Goal: Task Accomplishment & Management: Contribute content

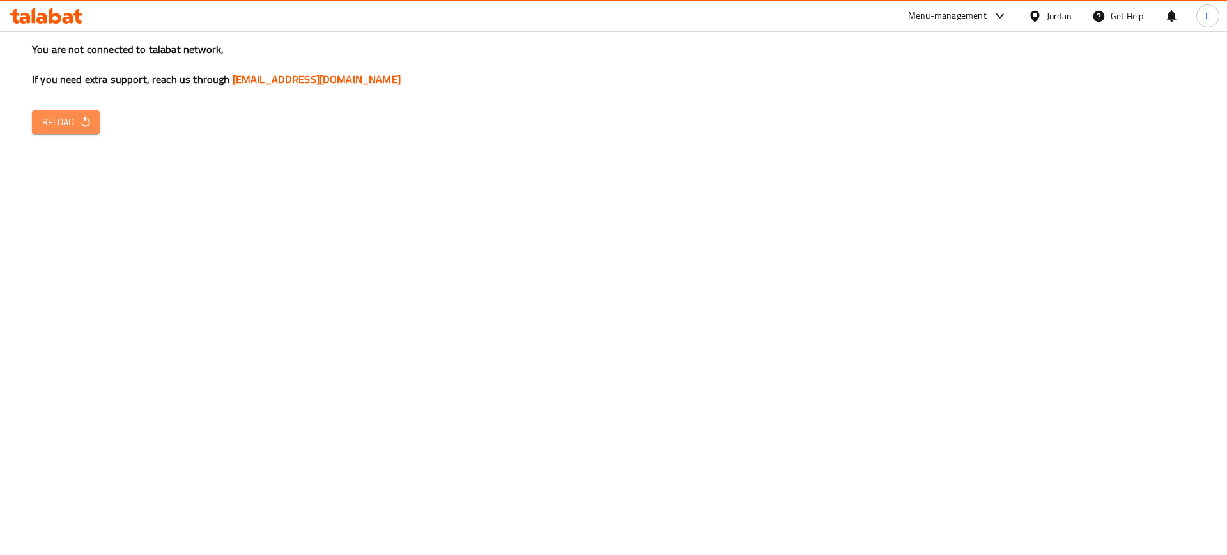
click at [36, 118] on button "Reload" at bounding box center [66, 123] width 68 height 24
click at [59, 116] on span "Reload" at bounding box center [65, 122] width 47 height 16
click at [60, 116] on span "Reload" at bounding box center [65, 122] width 47 height 16
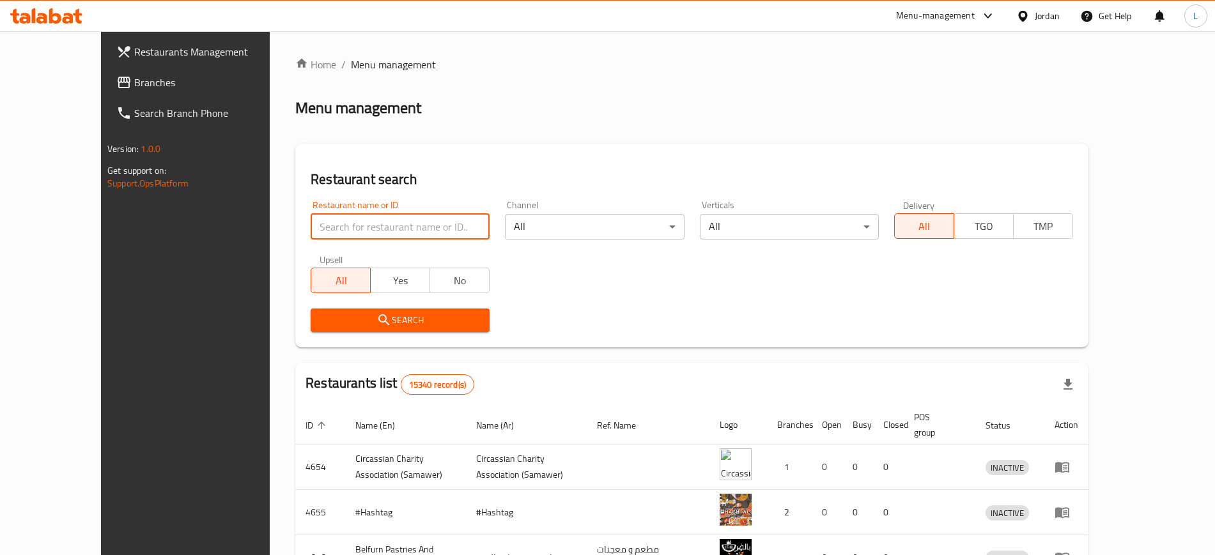
click at [311, 222] on input "search" at bounding box center [400, 227] width 179 height 26
click at [381, 324] on span "Search" at bounding box center [400, 320] width 158 height 16
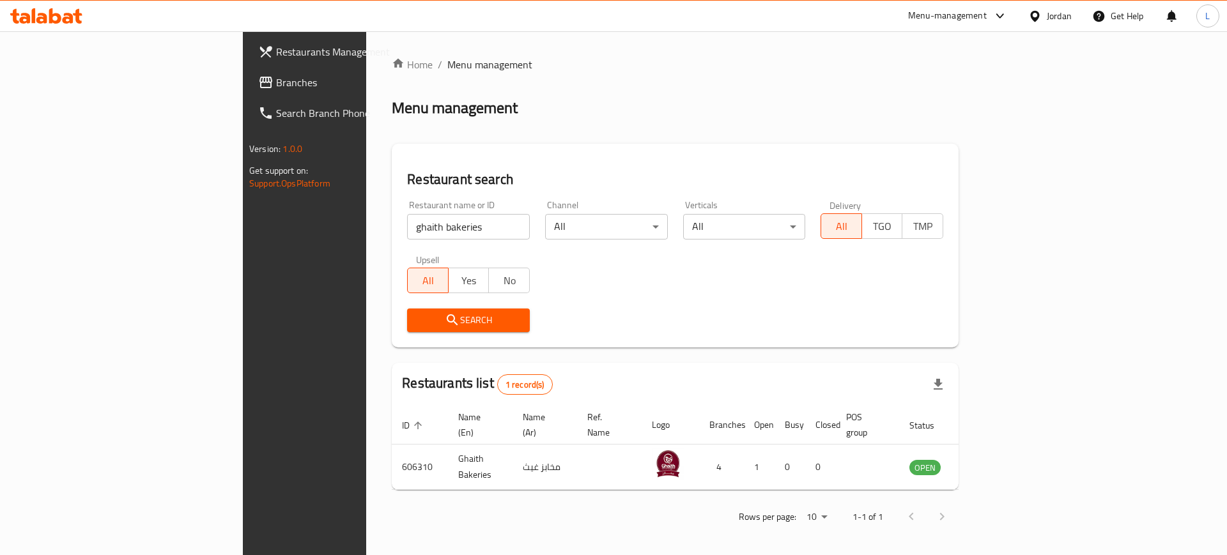
click at [407, 226] on input "ghaith bakeries" at bounding box center [468, 227] width 123 height 26
type input "ghaith baker"
click button "Search" at bounding box center [468, 321] width 123 height 24
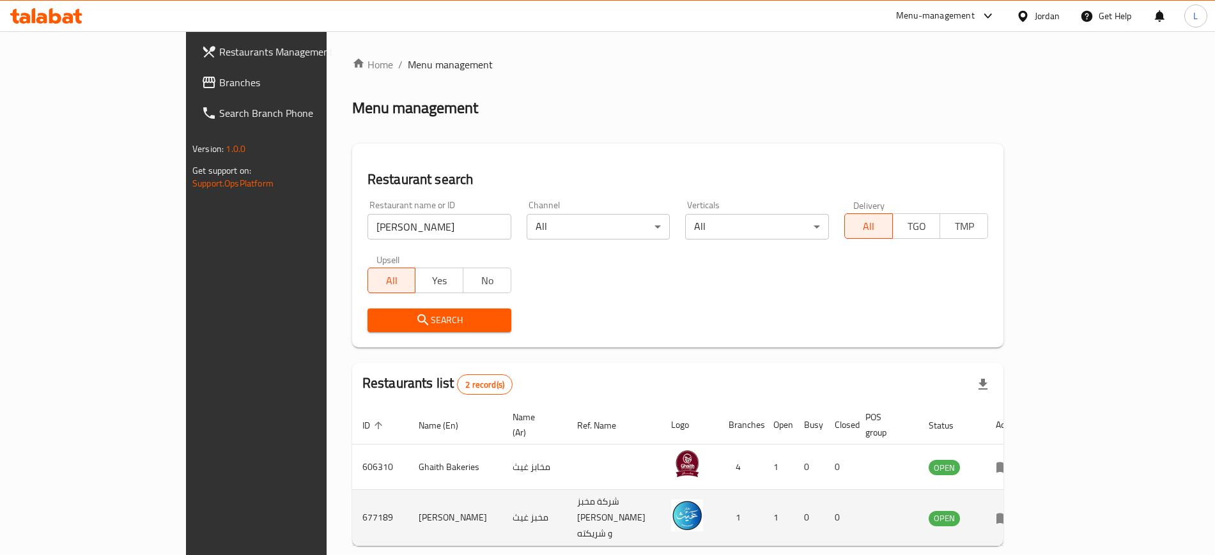
click at [352, 496] on td "677189" at bounding box center [380, 518] width 56 height 56
copy td "677189"
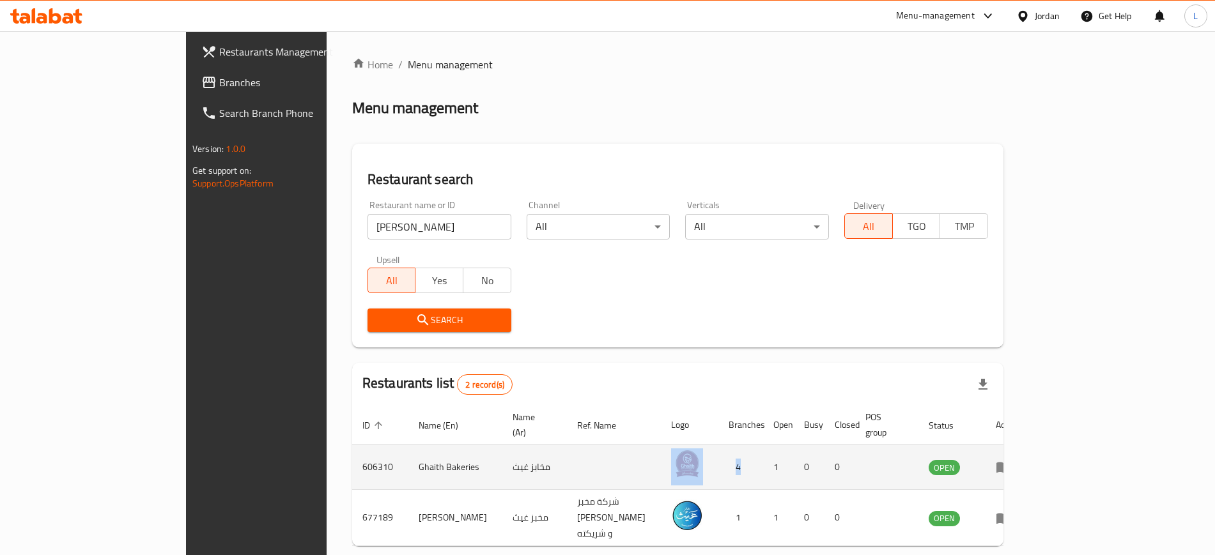
drag, startPoint x: 801, startPoint y: 460, endPoint x: 646, endPoint y: 438, distance: 156.8
click at [751, 445] on tr "606310 Ghaith Bakeries مخابز غيث 4 1 0 0 OPEN" at bounding box center [690, 467] width 677 height 45
drag, startPoint x: 273, startPoint y: 453, endPoint x: 231, endPoint y: 453, distance: 41.5
click at [352, 453] on td "606310" at bounding box center [380, 467] width 56 height 45
click at [408, 451] on td "Ghaith Bakeries" at bounding box center [455, 467] width 94 height 45
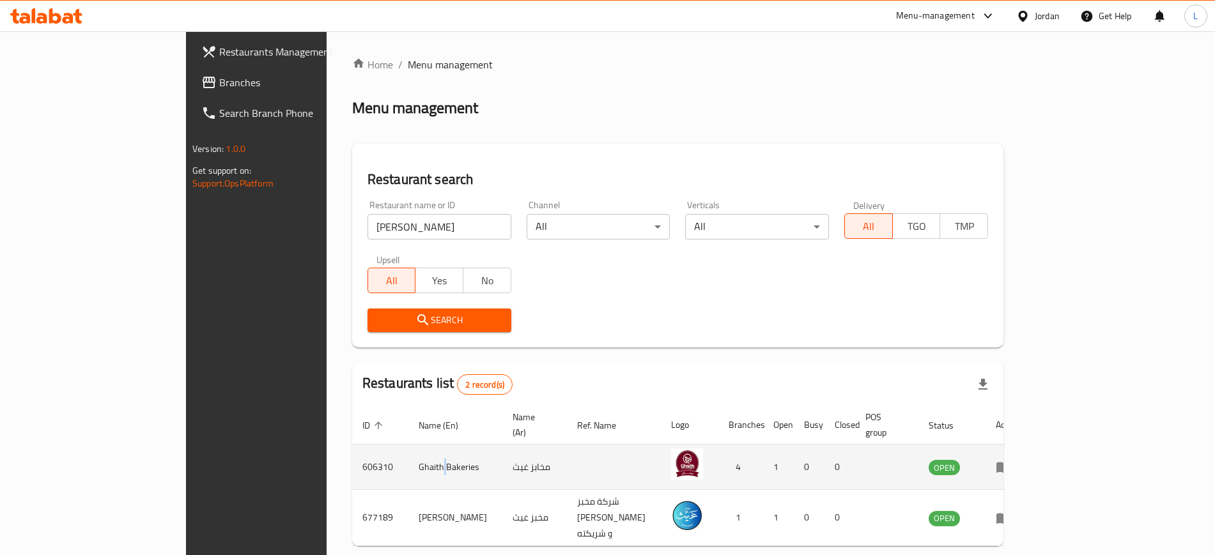
click at [408, 451] on td "Ghaith Bakeries" at bounding box center [455, 467] width 94 height 45
copy td "Ghaith Bakeries"
click at [1011, 459] on icon "enhanced table" at bounding box center [1003, 466] width 15 height 15
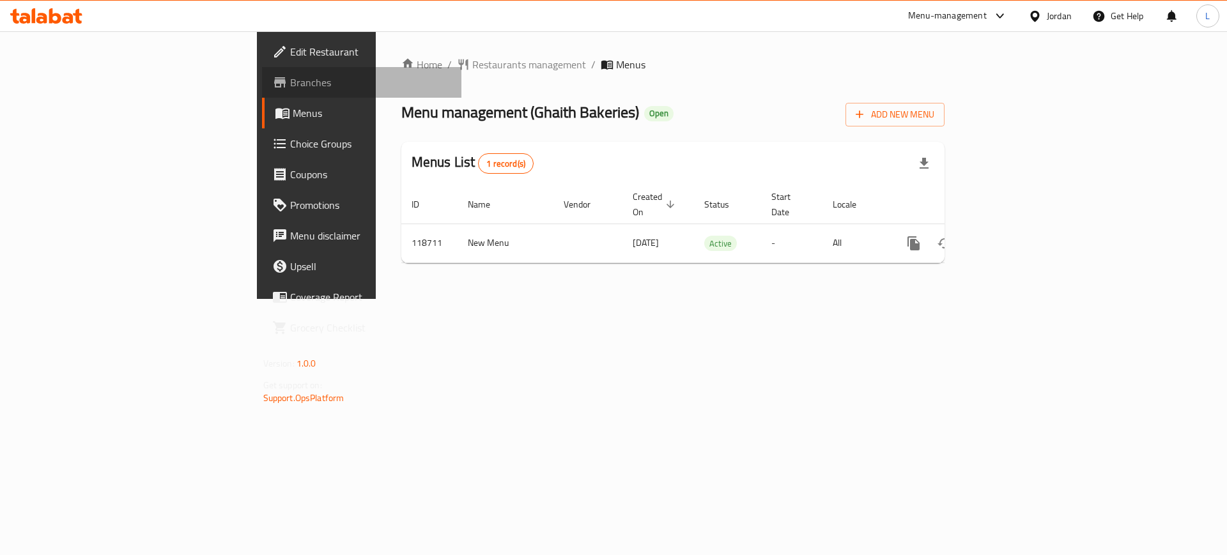
click at [272, 75] on icon at bounding box center [279, 82] width 15 height 15
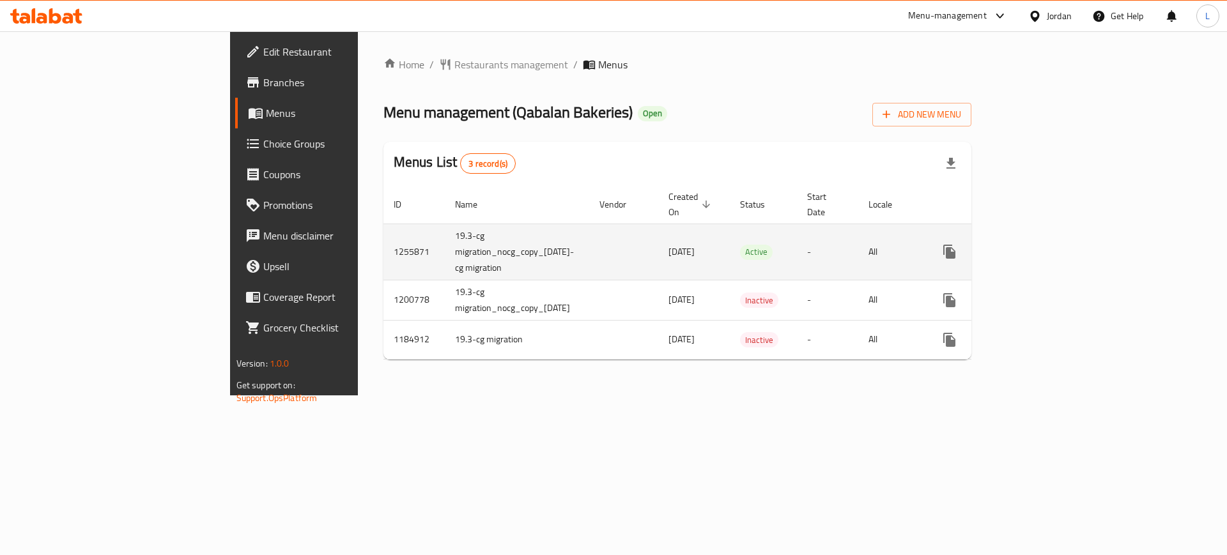
click at [1049, 244] on icon "enhanced table" at bounding box center [1041, 251] width 15 height 15
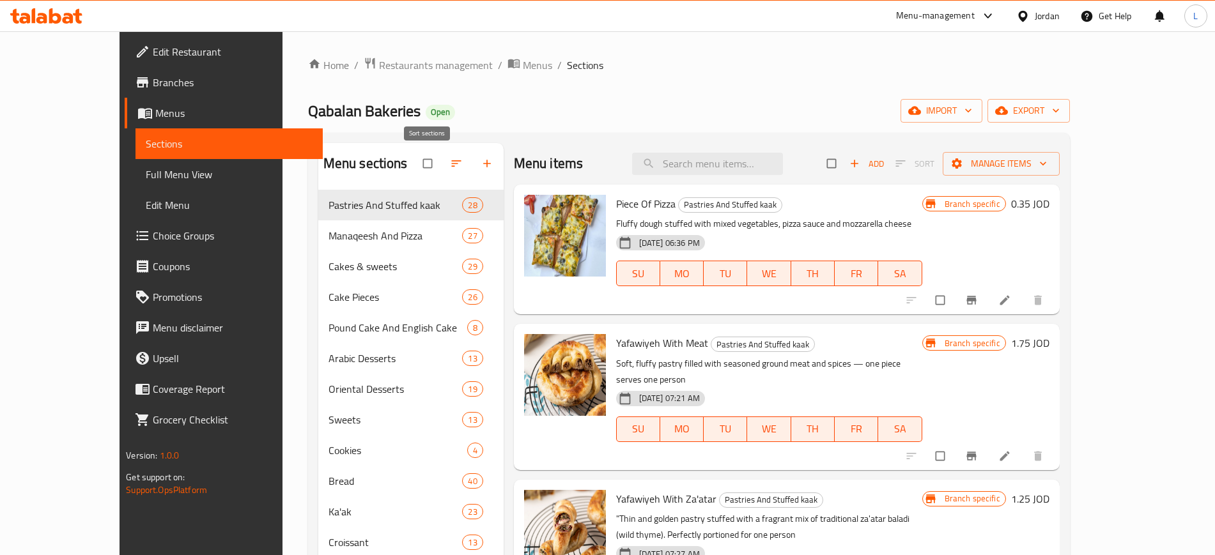
click at [450, 167] on icon "button" at bounding box center [456, 163] width 13 height 13
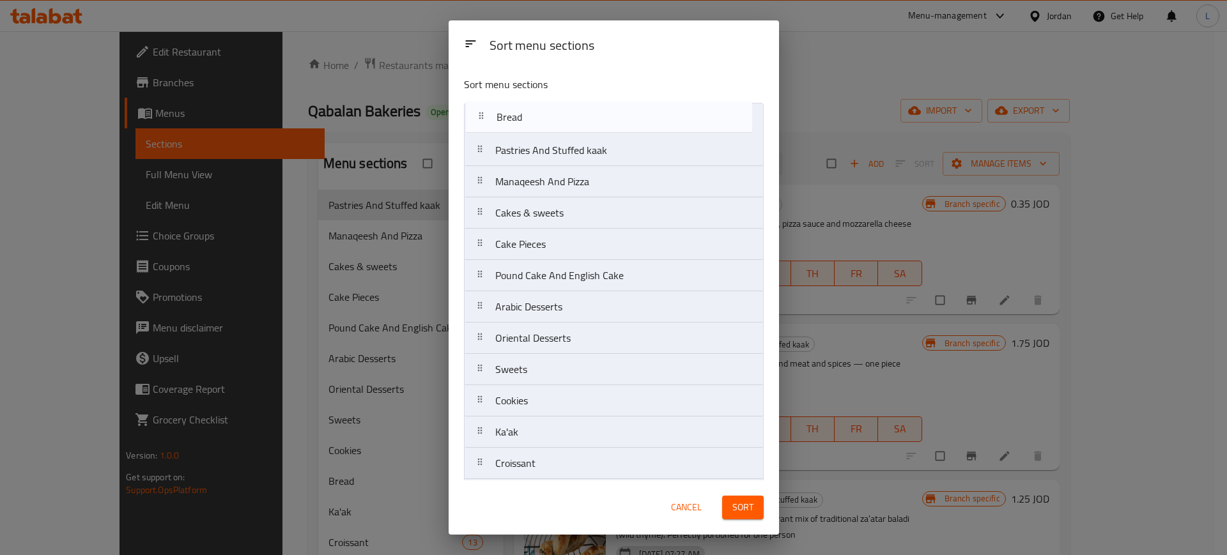
drag, startPoint x: 480, startPoint y: 402, endPoint x: 484, endPoint y: 111, distance: 290.8
click at [484, 111] on nav "Pastries And Stuffed kaak Manaqeesh And Pizza Cakes & sweets Cake Pieces Pound …" at bounding box center [614, 338] width 300 height 471
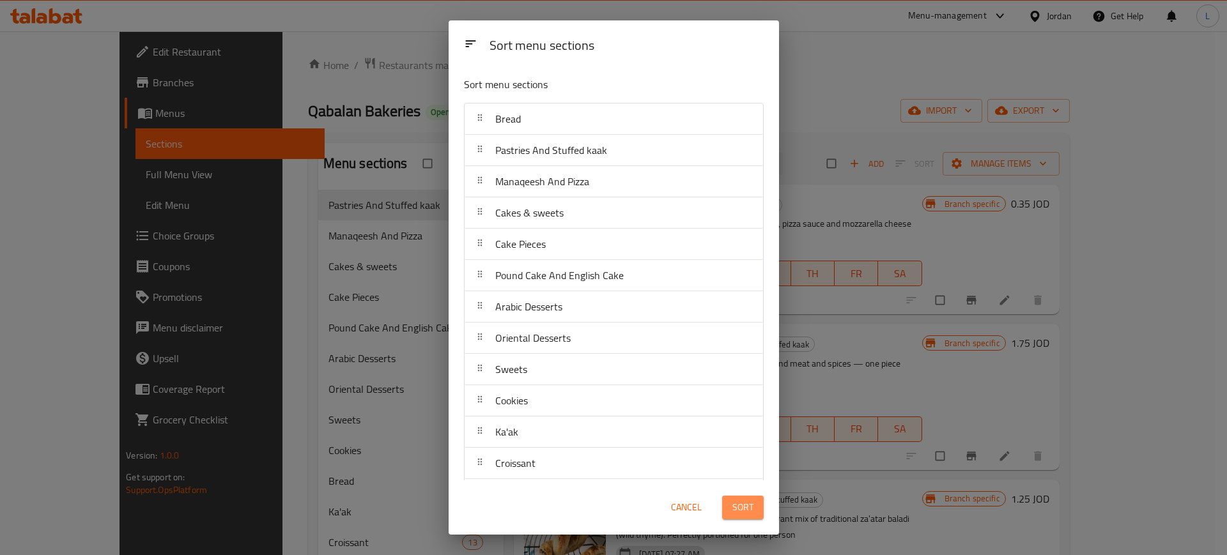
click at [742, 504] on span "Sort" at bounding box center [742, 508] width 21 height 16
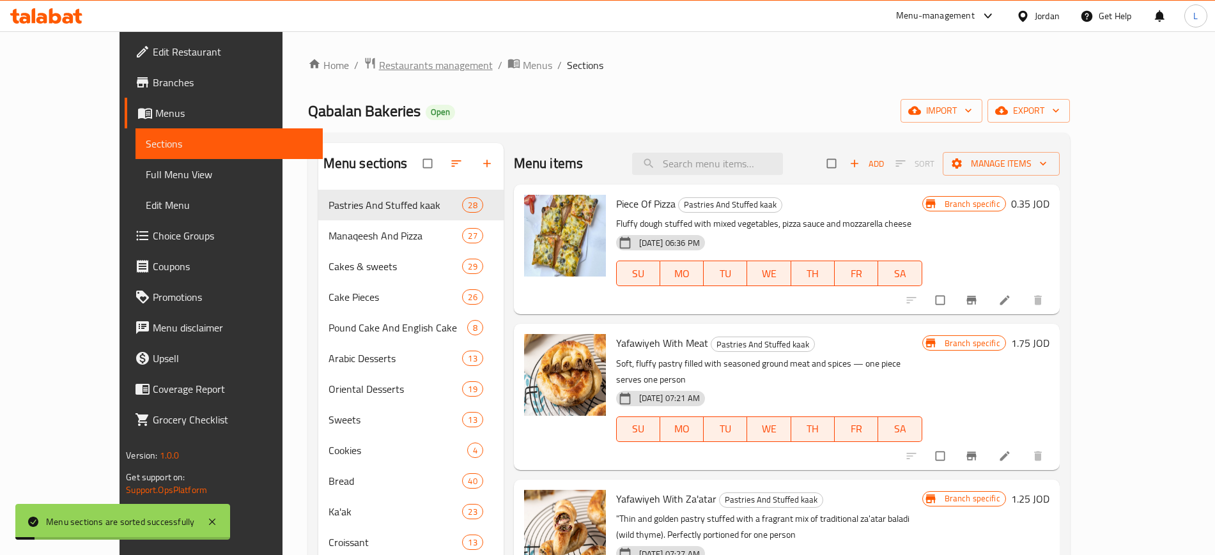
click at [379, 68] on span "Restaurants management" at bounding box center [436, 65] width 114 height 15
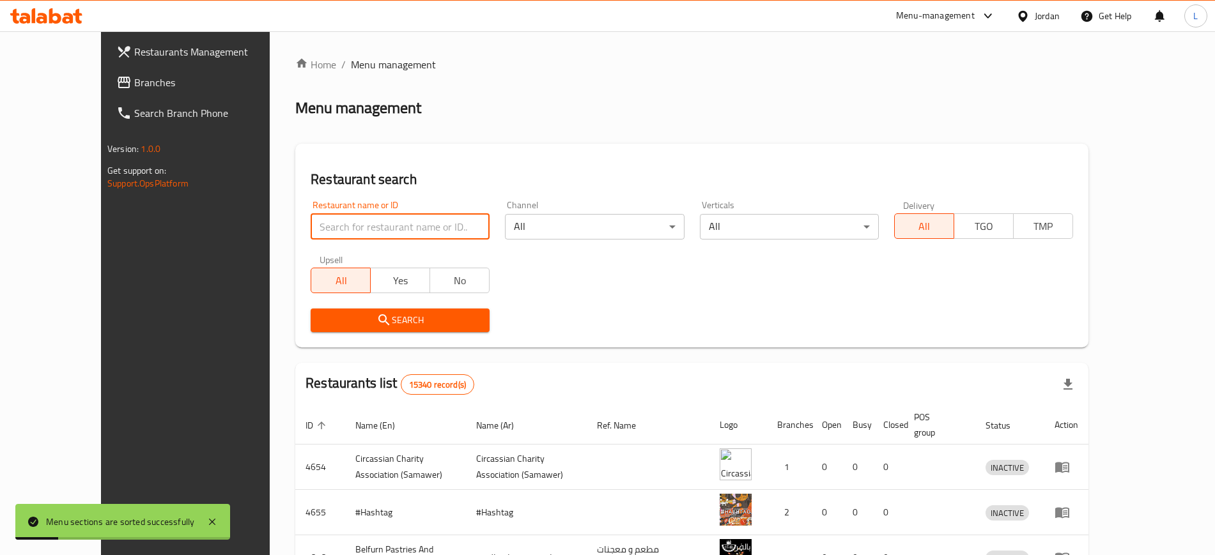
click at [378, 230] on input "search" at bounding box center [400, 227] width 179 height 26
type input "paradise"
click button "Search" at bounding box center [400, 321] width 179 height 24
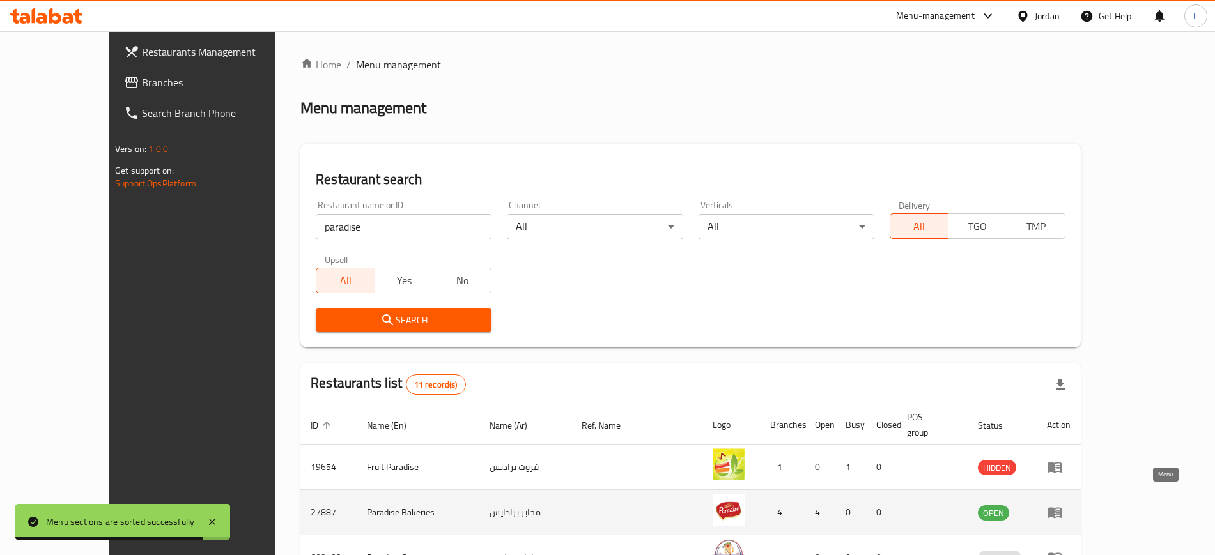
click at [1059, 511] on icon "enhanced table" at bounding box center [1057, 513] width 4 height 5
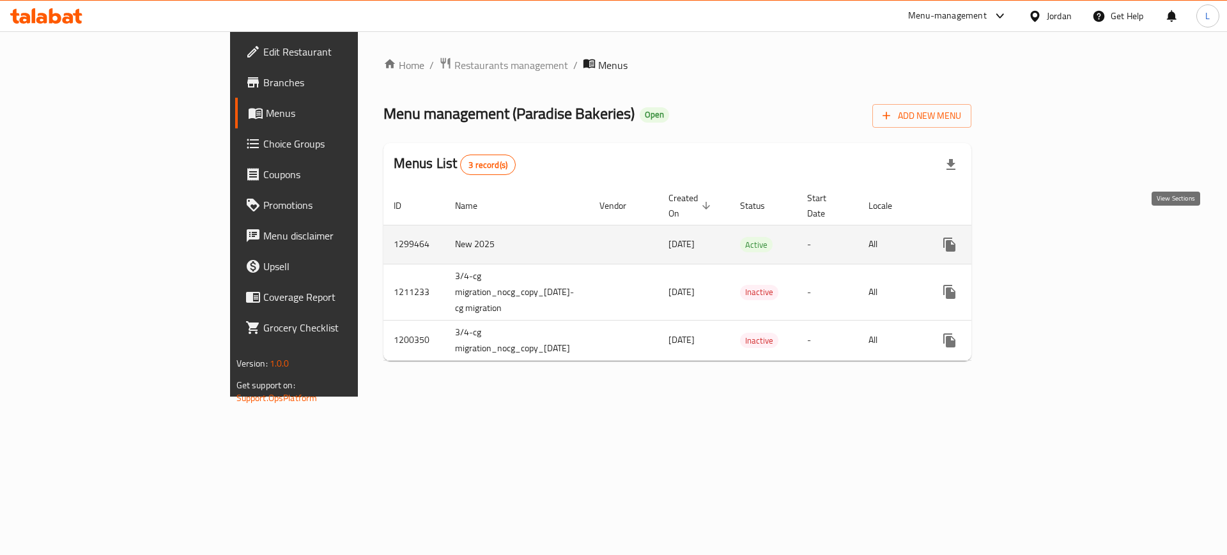
click at [1049, 237] on icon "enhanced table" at bounding box center [1041, 244] width 15 height 15
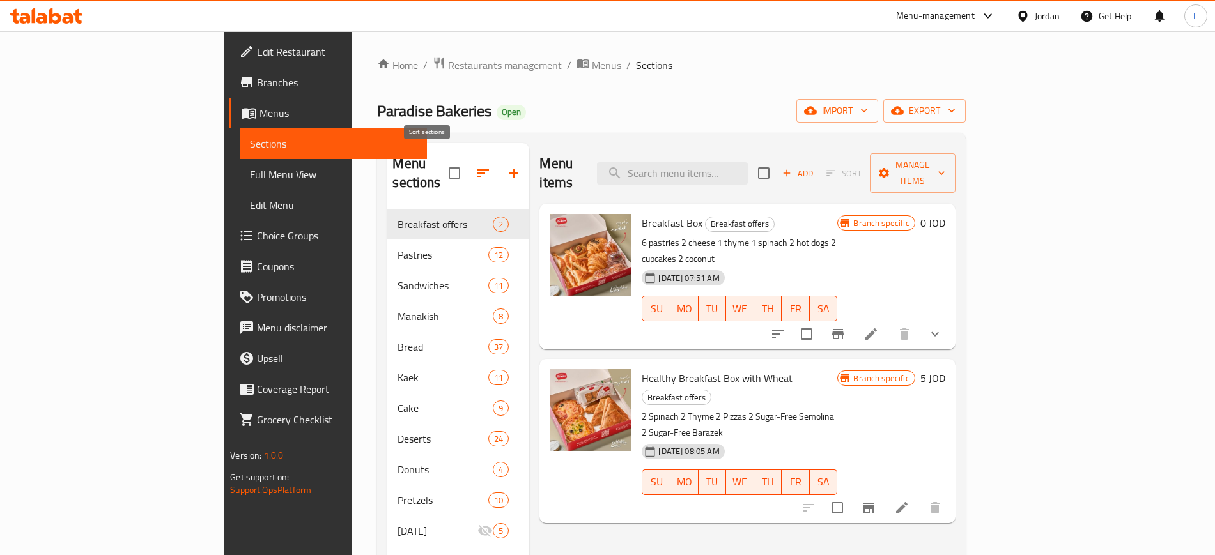
click at [475, 165] on icon "button" at bounding box center [482, 172] width 15 height 15
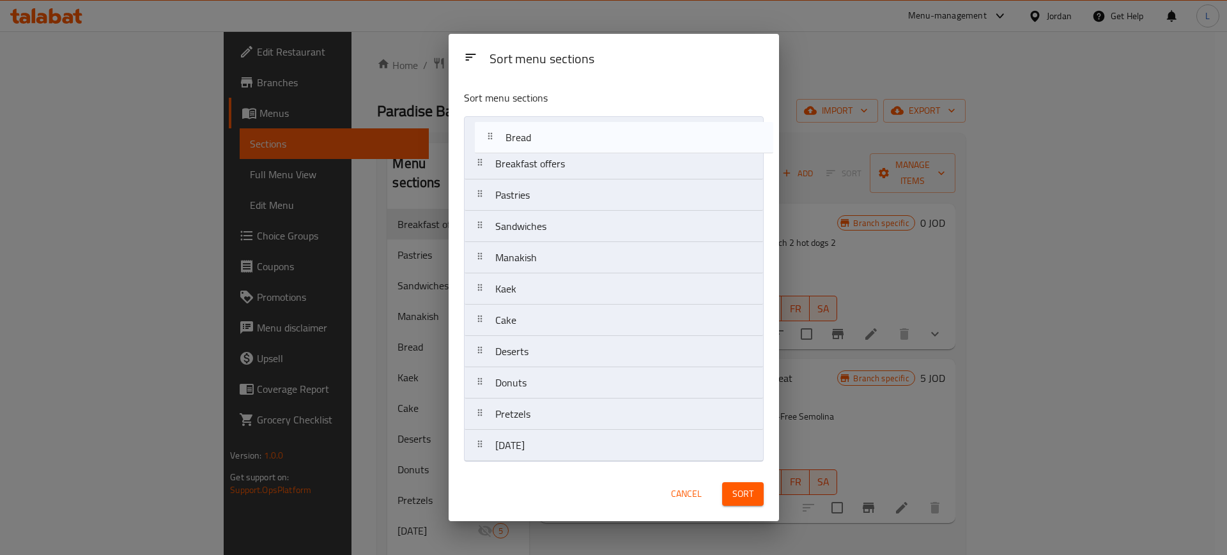
drag, startPoint x: 478, startPoint y: 255, endPoint x: 488, endPoint y: 127, distance: 128.2
click at [488, 127] on nav "Breakfast offers Pastries Sandwiches Manakish Bread Kaek Cake Deserts Donuts Pr…" at bounding box center [614, 289] width 300 height 346
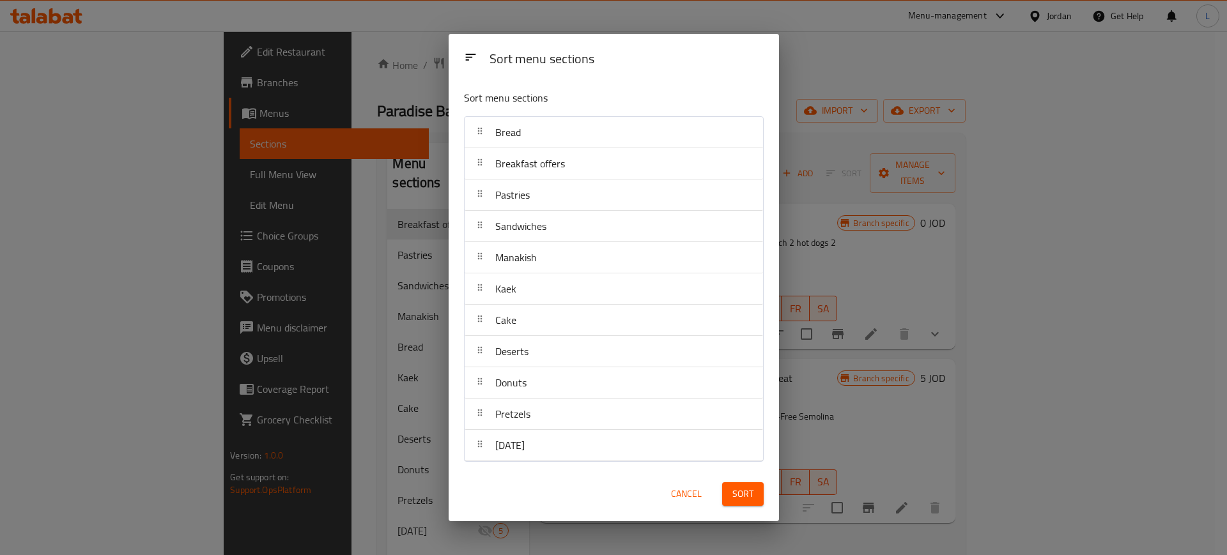
click at [746, 500] on span "Sort" at bounding box center [742, 494] width 21 height 16
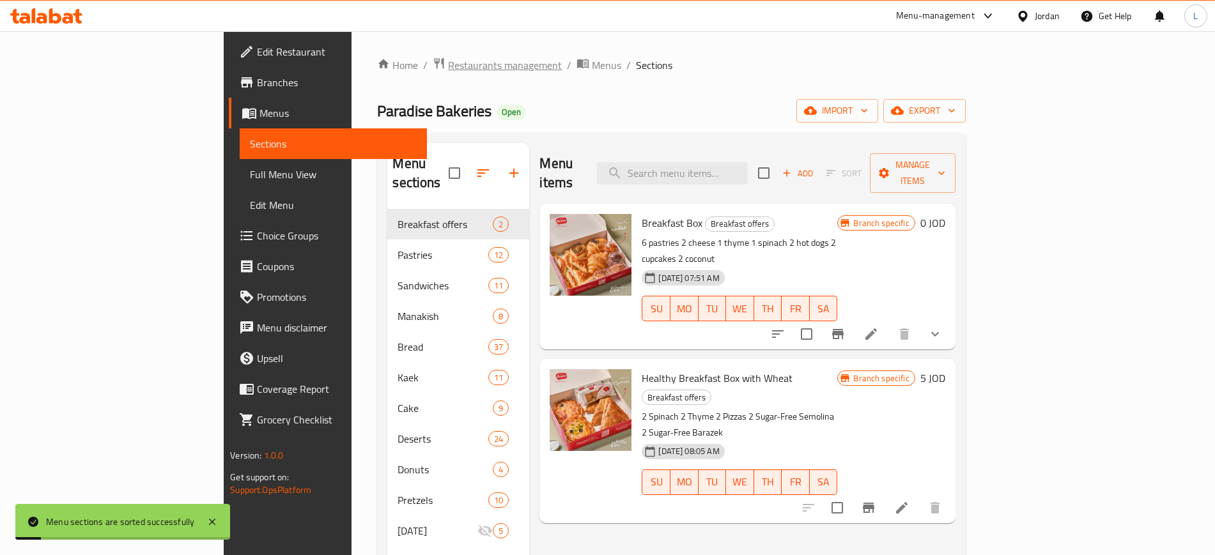
click at [448, 59] on span "Restaurants management" at bounding box center [505, 65] width 114 height 15
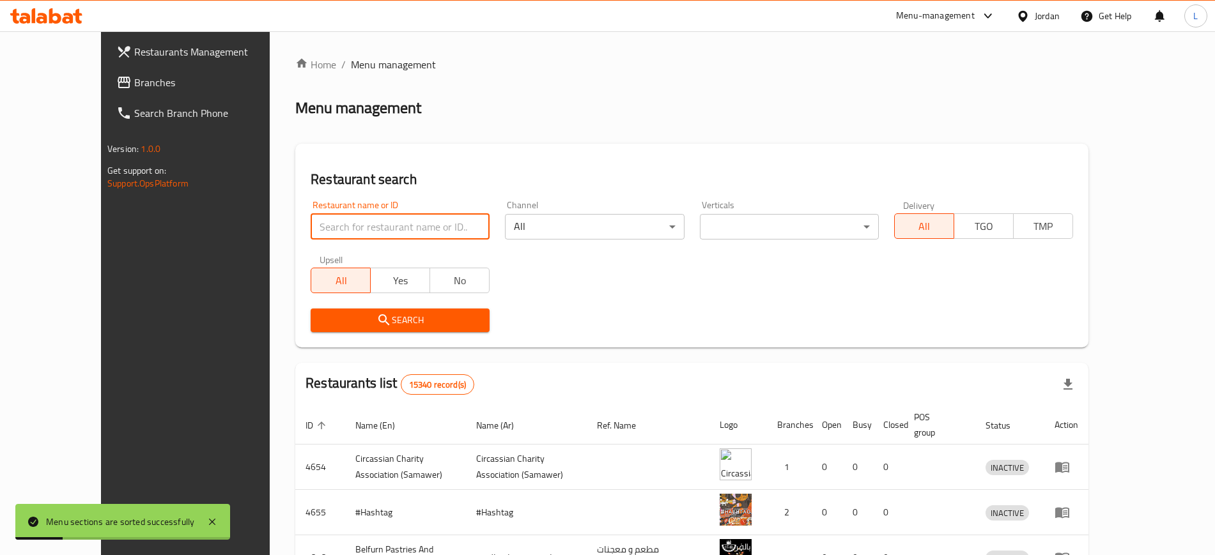
click at [369, 223] on input "search" at bounding box center [400, 227] width 179 height 26
type input "raya"
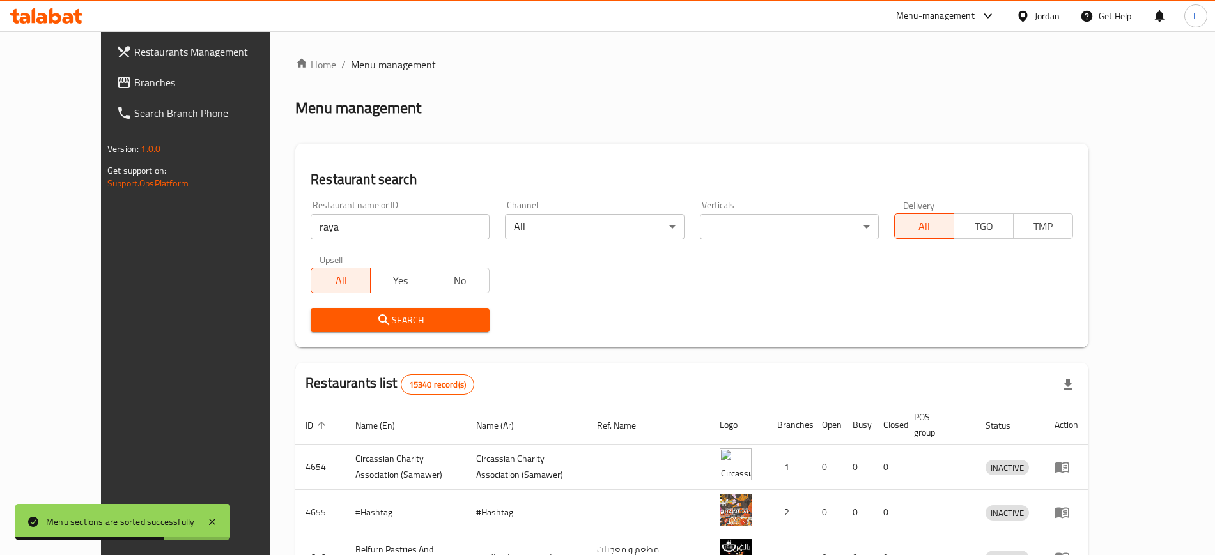
click at [371, 316] on span "Search" at bounding box center [400, 320] width 158 height 16
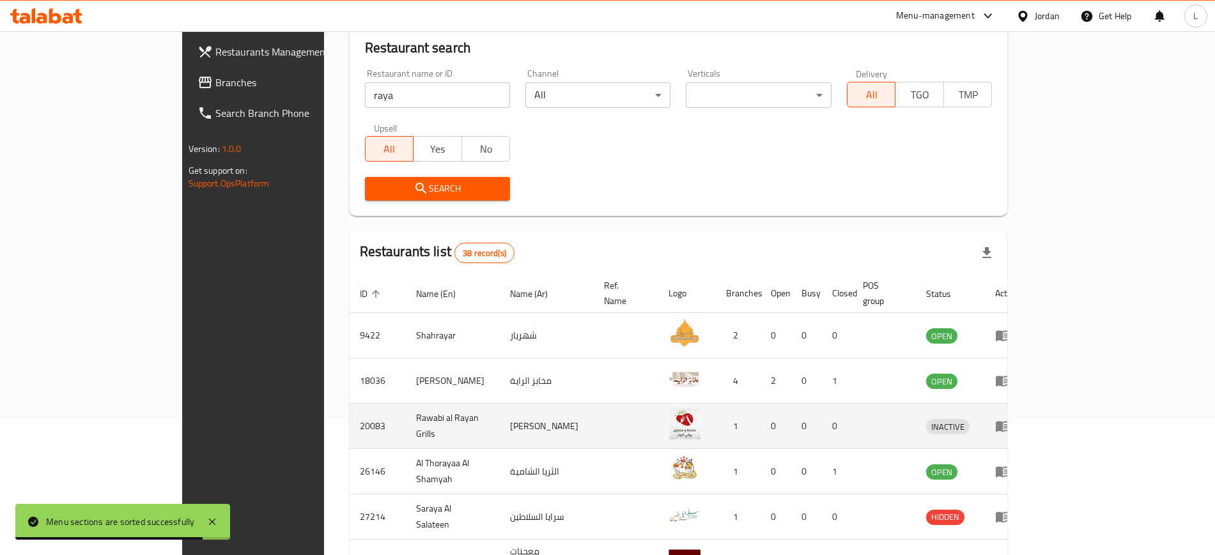
scroll to position [160, 0]
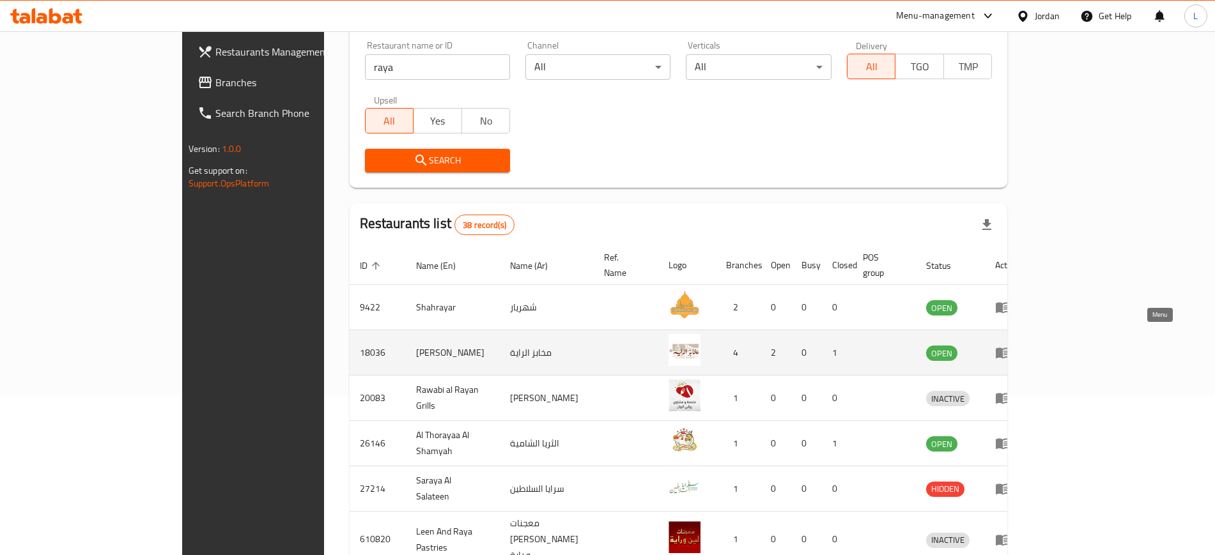
click at [1010, 348] on icon "enhanced table" at bounding box center [1003, 353] width 14 height 11
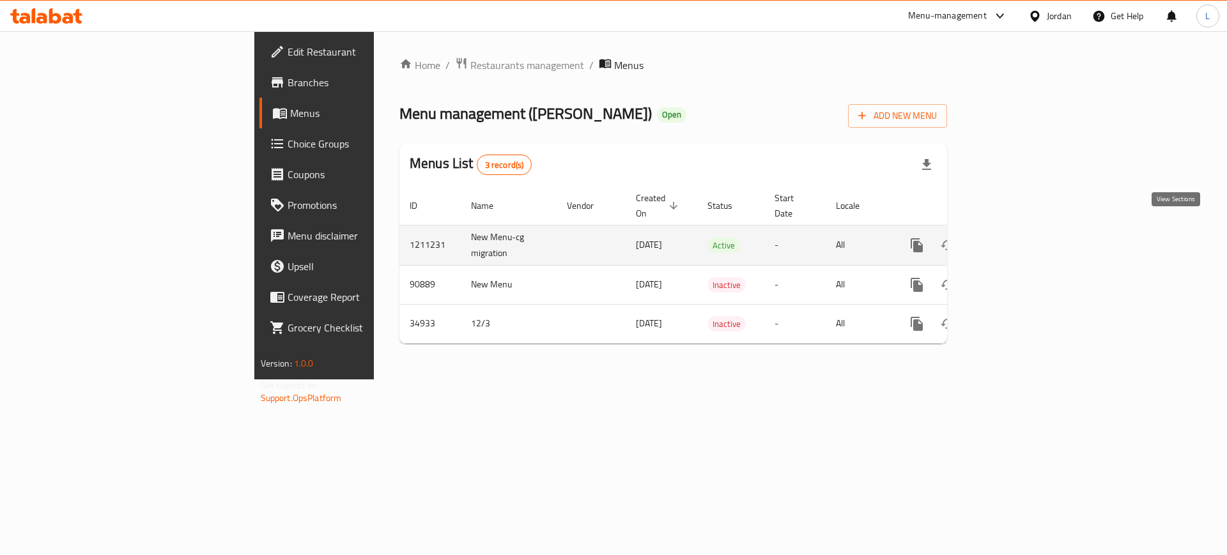
click at [1017, 238] on icon "enhanced table" at bounding box center [1008, 245] width 15 height 15
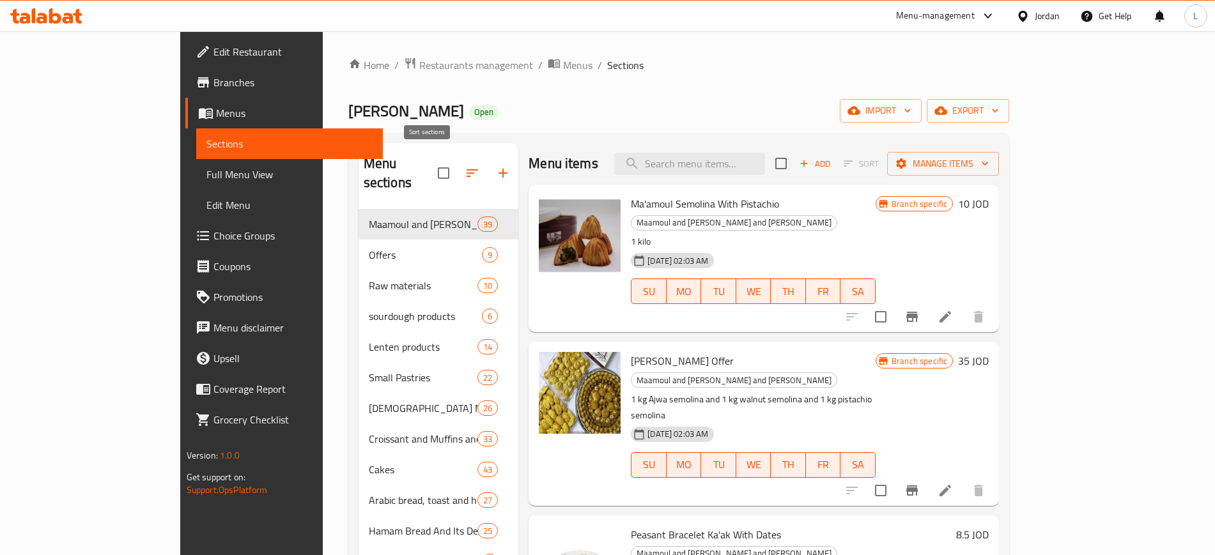
click at [465, 166] on icon "button" at bounding box center [472, 172] width 15 height 15
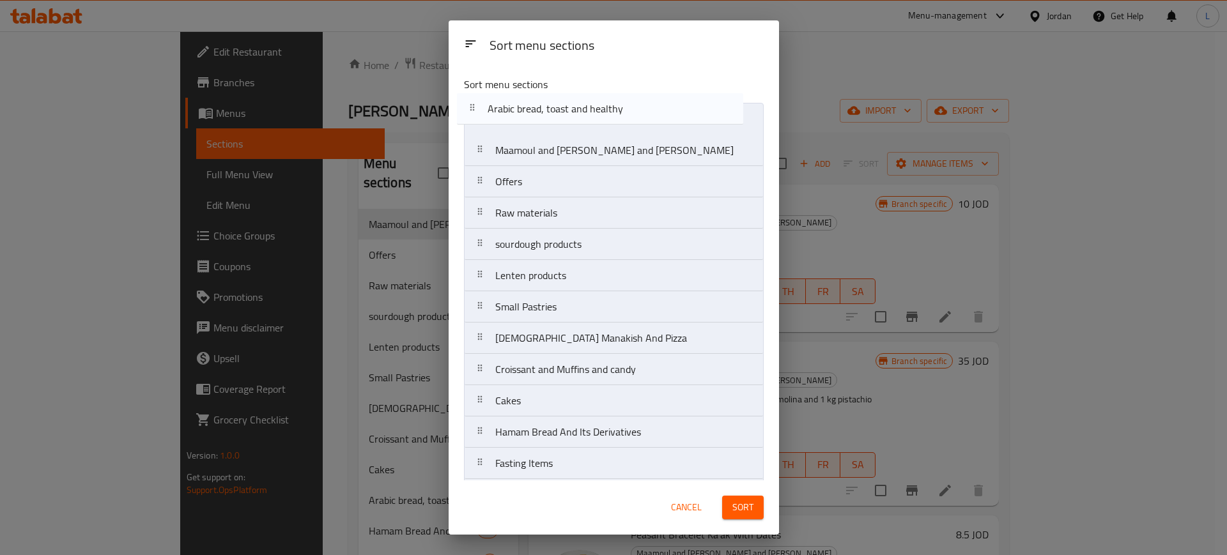
drag, startPoint x: 581, startPoint y: 394, endPoint x: 573, endPoint y: 98, distance: 295.3
click at [573, 98] on div "Sort menu sections Maamoul and Petitfour and Barazek Offers Raw materials sourd…" at bounding box center [614, 273] width 330 height 414
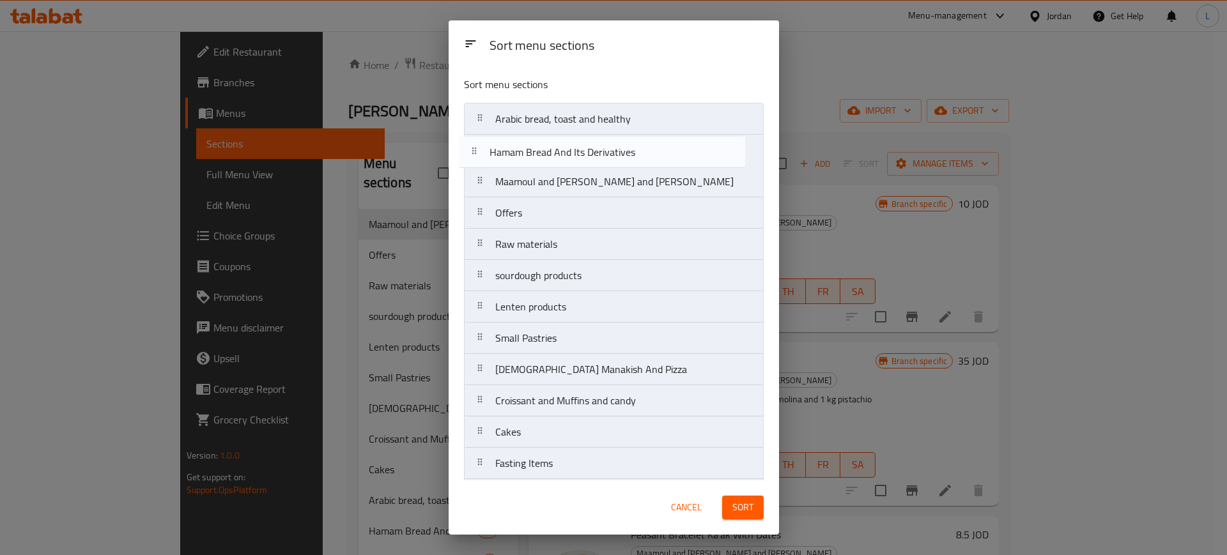
drag, startPoint x: 547, startPoint y: 436, endPoint x: 541, endPoint y: 141, distance: 295.3
click at [541, 141] on nav "Arabic bread, toast and healthy Maamoul and Petitfour and Barazek Offers Raw ma…" at bounding box center [614, 495] width 300 height 784
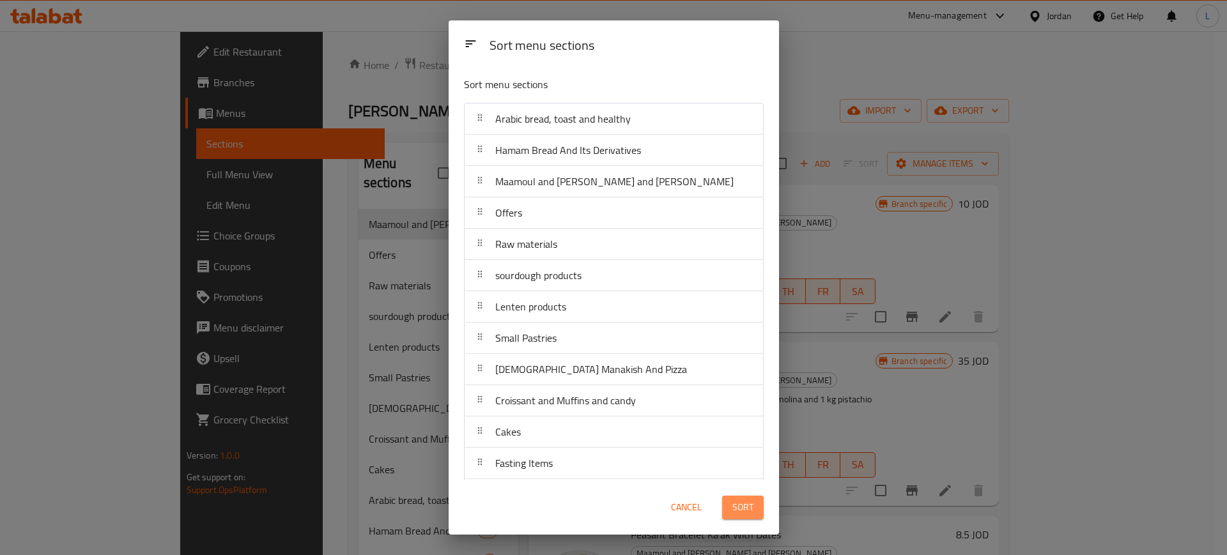
click at [742, 507] on span "Sort" at bounding box center [742, 508] width 21 height 16
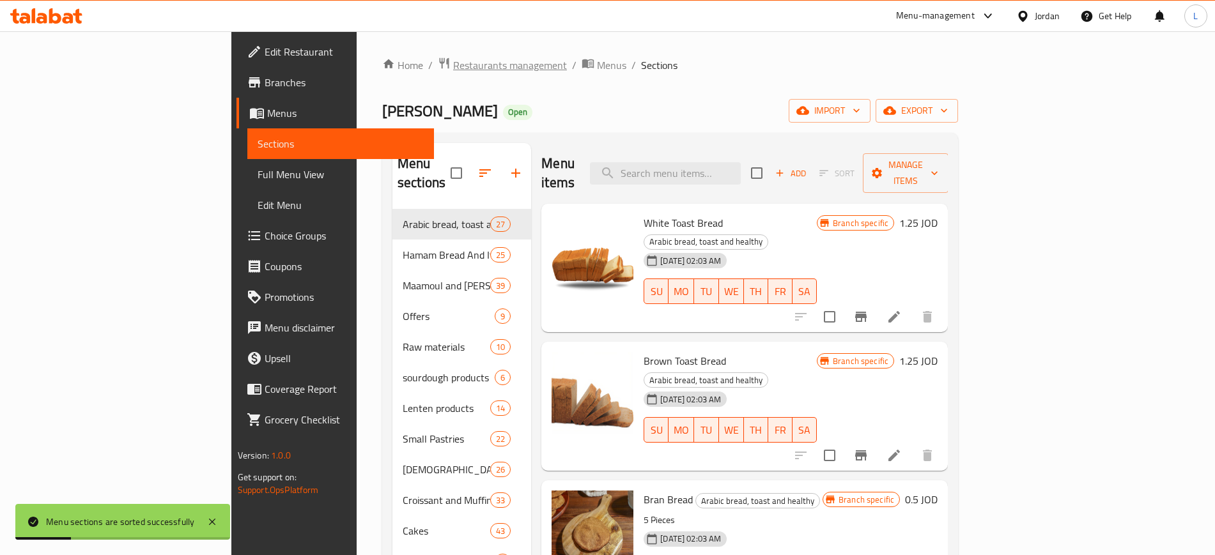
click at [453, 67] on span "Restaurants management" at bounding box center [510, 65] width 114 height 15
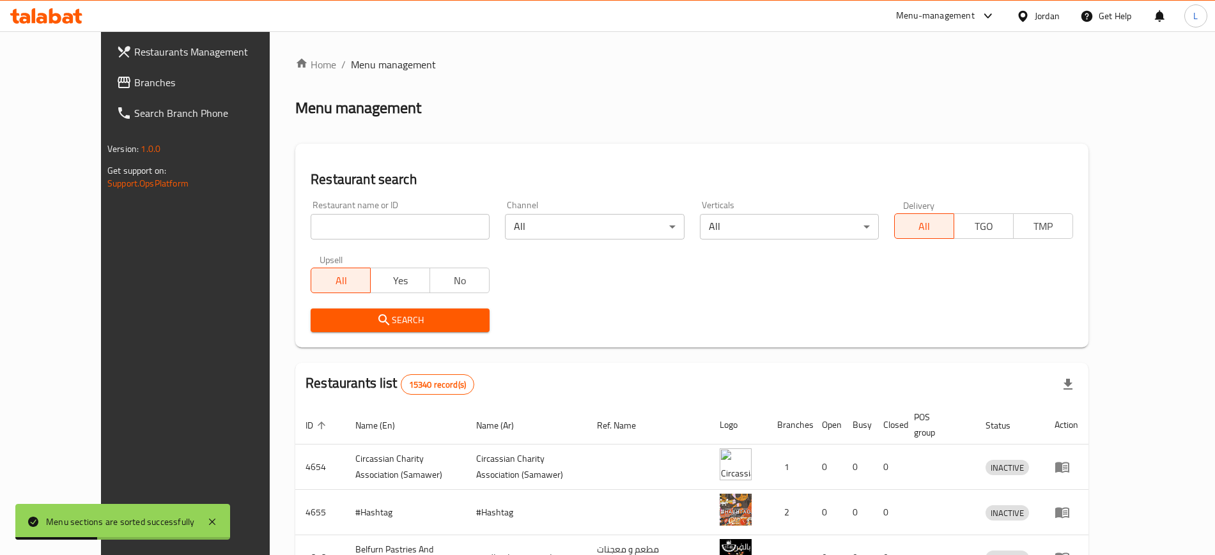
click at [396, 235] on input "search" at bounding box center [400, 227] width 179 height 26
type input "victorian"
click at [354, 318] on span "Search" at bounding box center [400, 320] width 158 height 16
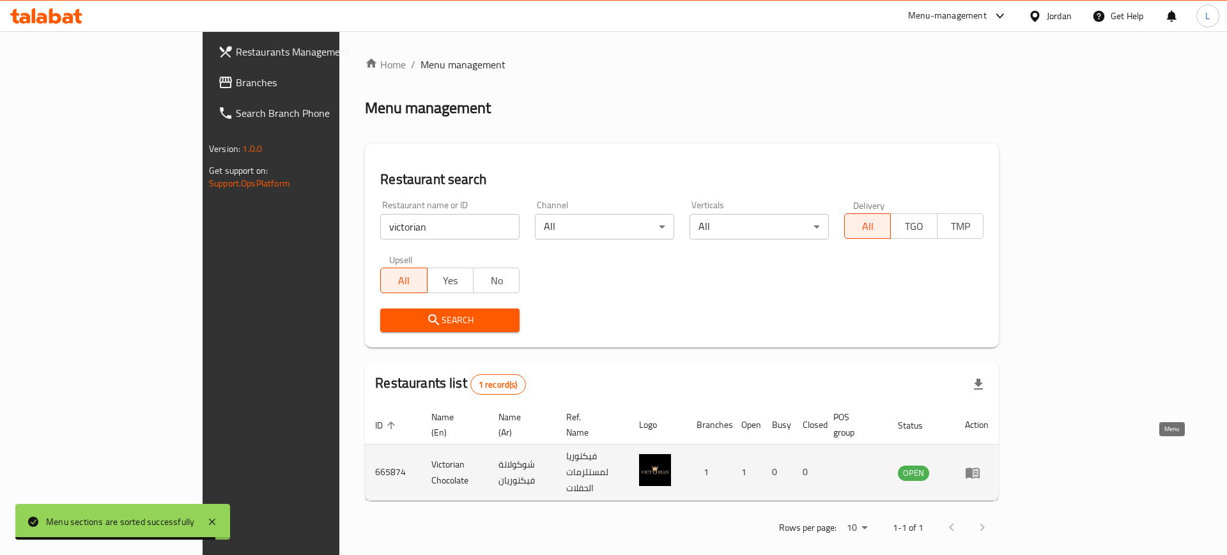
click at [980, 465] on icon "enhanced table" at bounding box center [972, 472] width 15 height 15
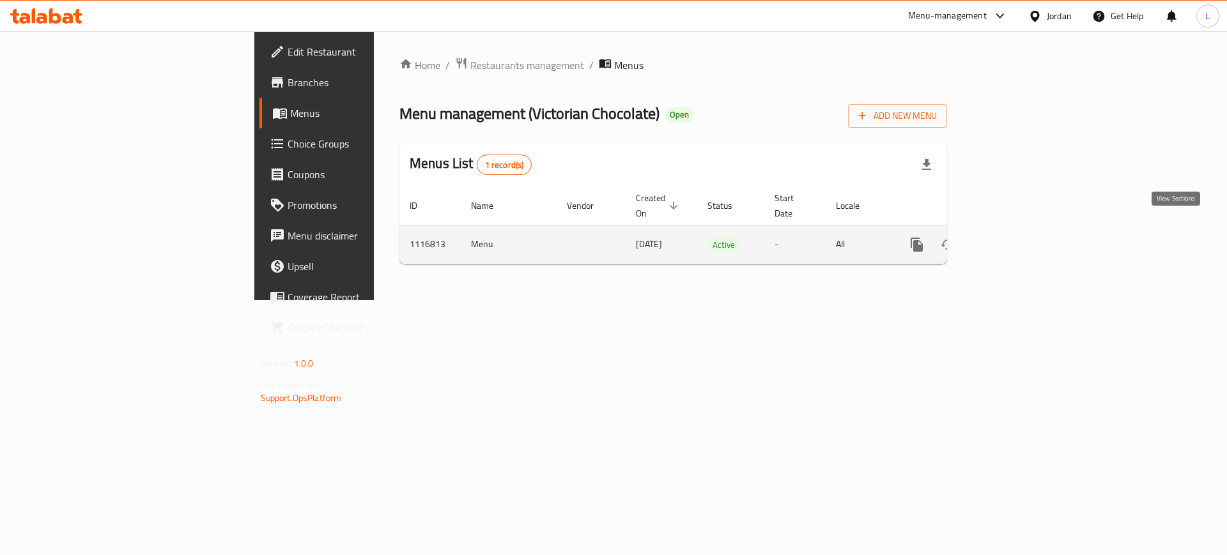
click at [1017, 237] on icon "enhanced table" at bounding box center [1008, 244] width 15 height 15
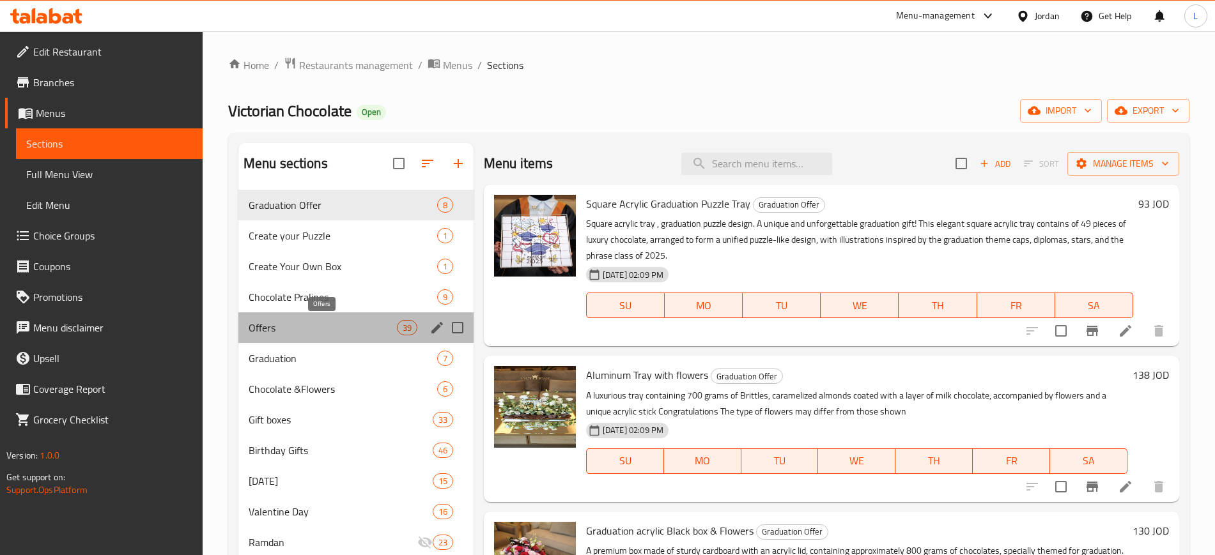
click at [296, 325] on span "Offers" at bounding box center [323, 327] width 148 height 15
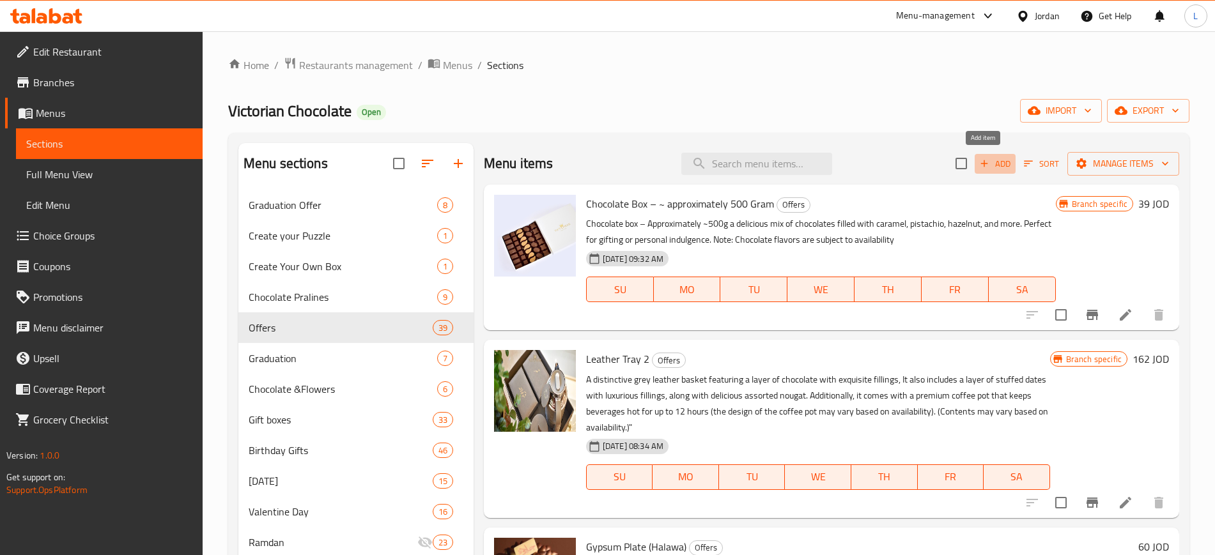
click at [990, 171] on button "Add" at bounding box center [994, 164] width 41 height 20
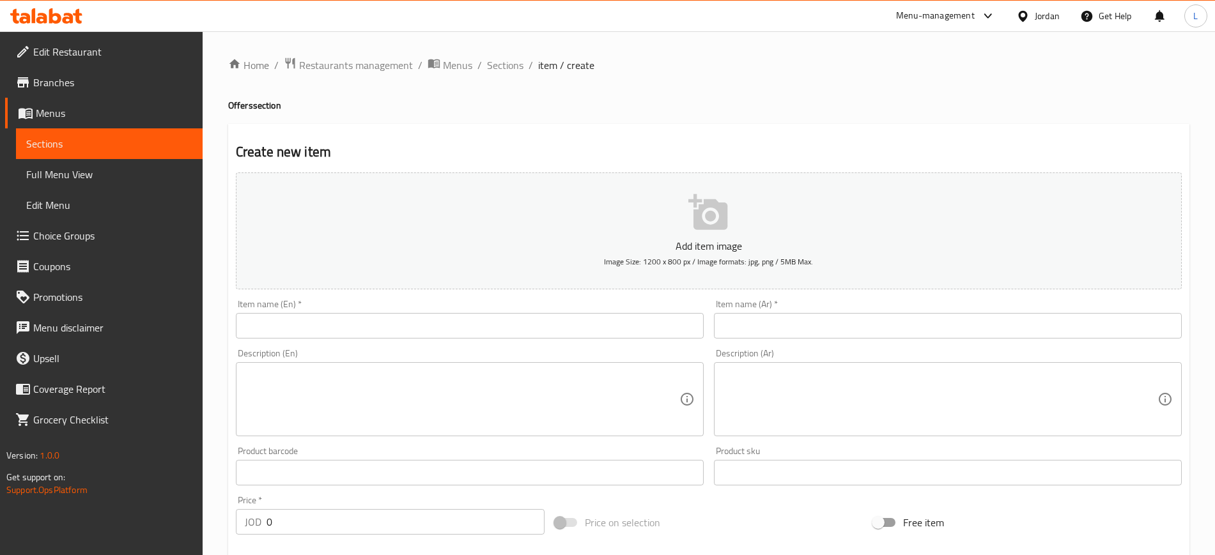
click at [333, 325] on input "text" at bounding box center [470, 326] width 468 height 26
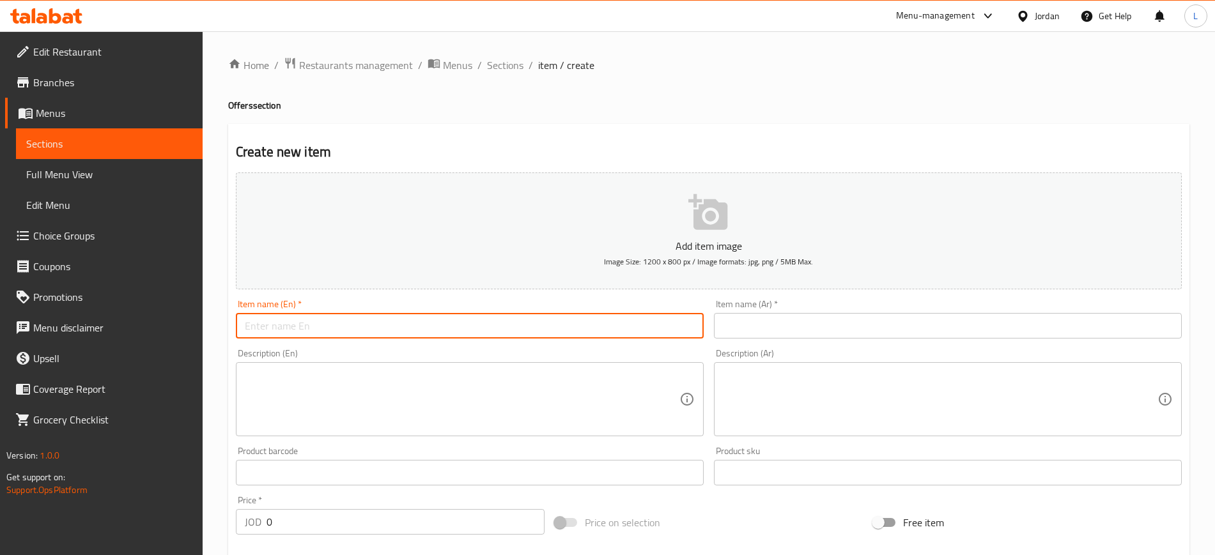
paste input "Chocolate plate"
type input "Chocolate plate"
click at [725, 331] on input "text" at bounding box center [948, 326] width 468 height 26
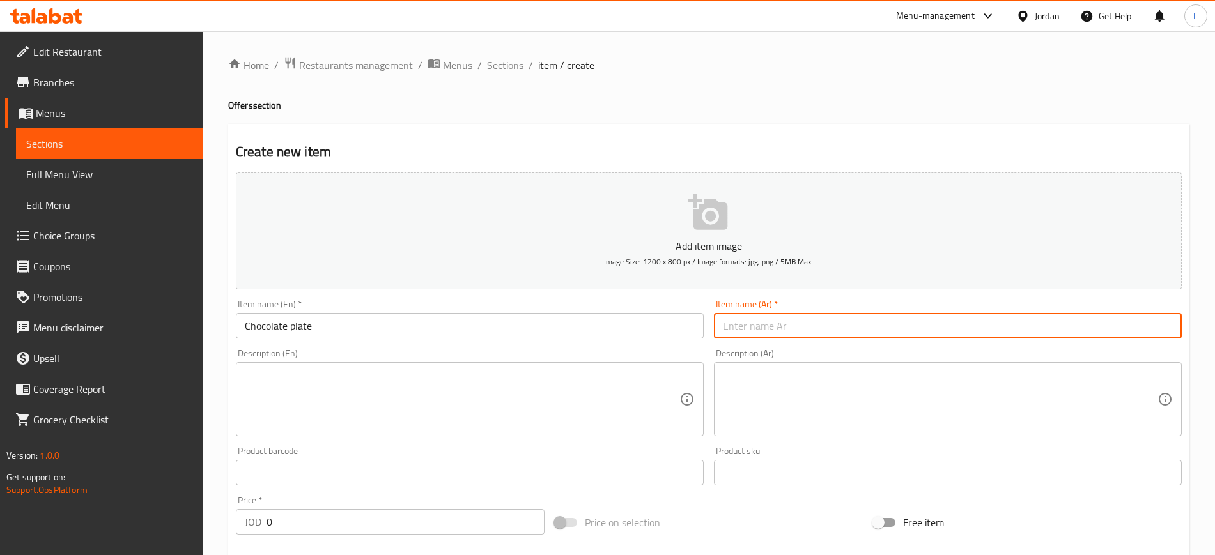
paste input "طبق شوكلاتة"
type input "طبق شوكلاتة"
click at [476, 403] on textarea at bounding box center [462, 399] width 435 height 61
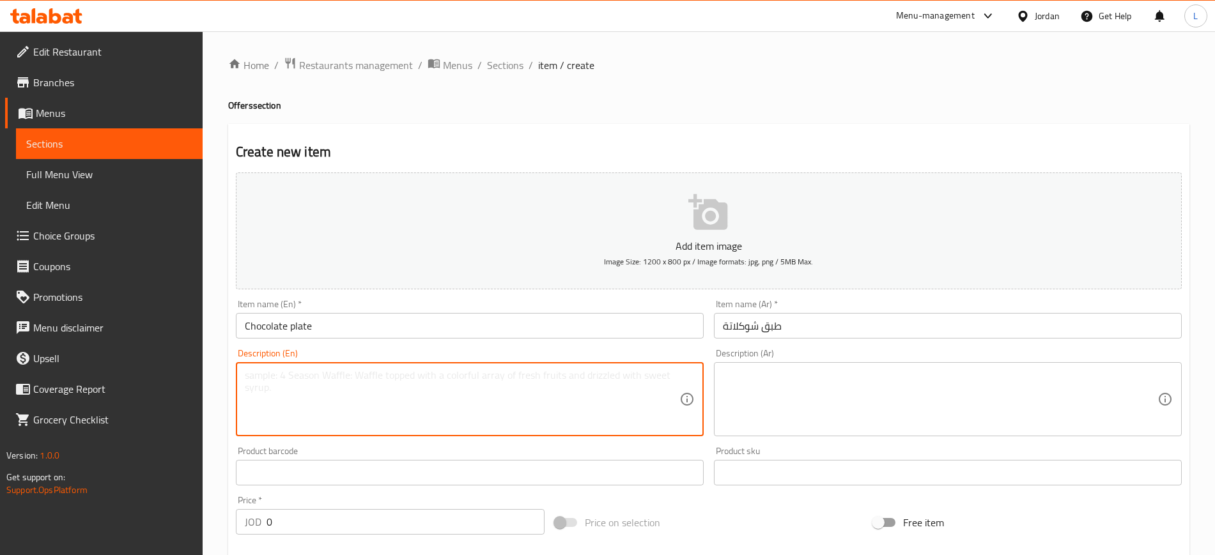
paste textarea ""A special plate containing approximately 1,150 grams of premium chocolates (Sa…"
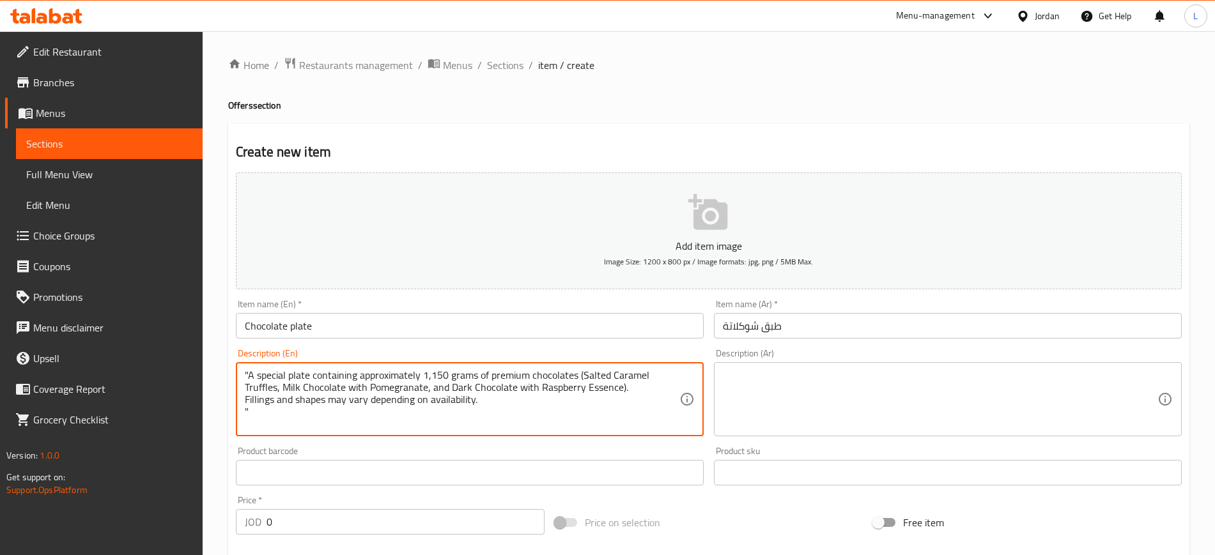
type textarea ""A special plate containing approximately 1,150 grams of premium chocolates (Sa…"
click at [322, 452] on div "Product barcode Product barcode" at bounding box center [470, 466] width 468 height 39
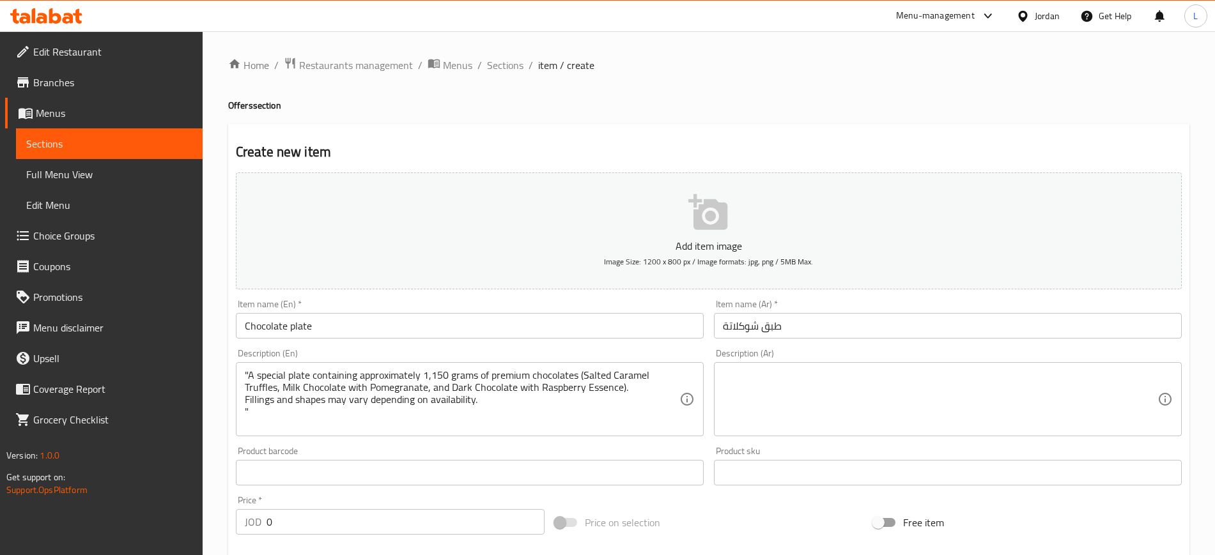
click at [819, 401] on textarea at bounding box center [940, 399] width 435 height 61
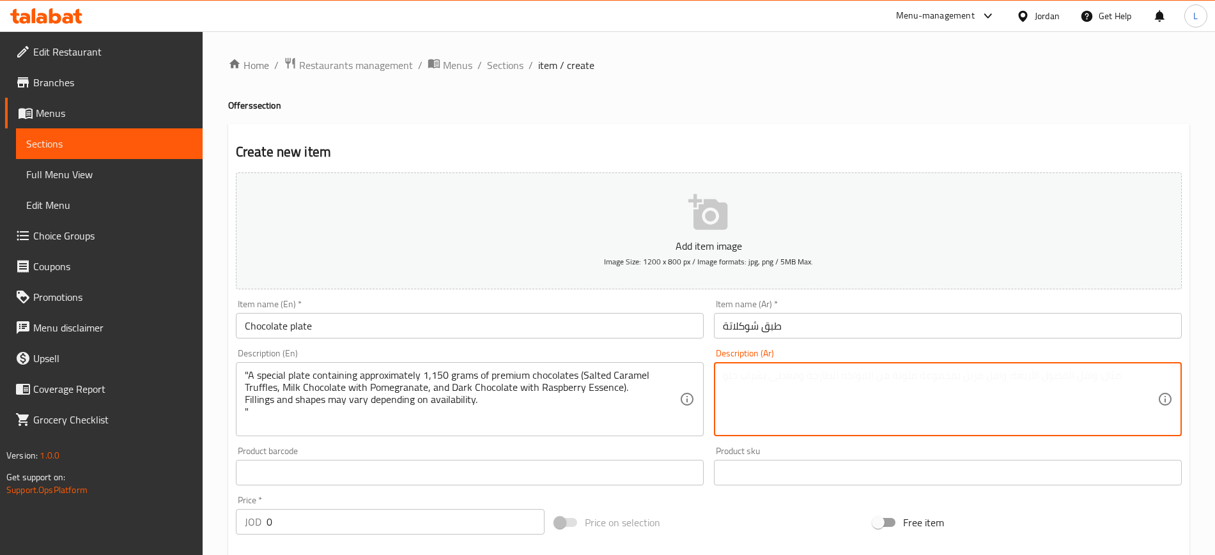
paste textarea ""طبق مميز يحتوي على حوالي ١١٥٠ غرامًا من الشوكولاتة الفاخرة (ترافل الكراميل الم…"
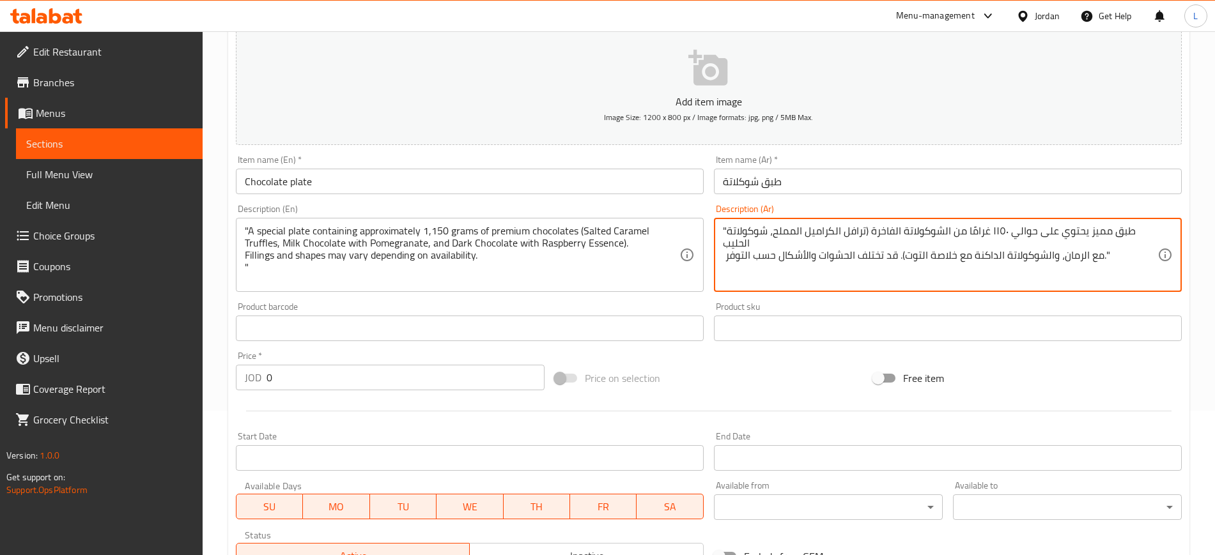
scroll to position [160, 0]
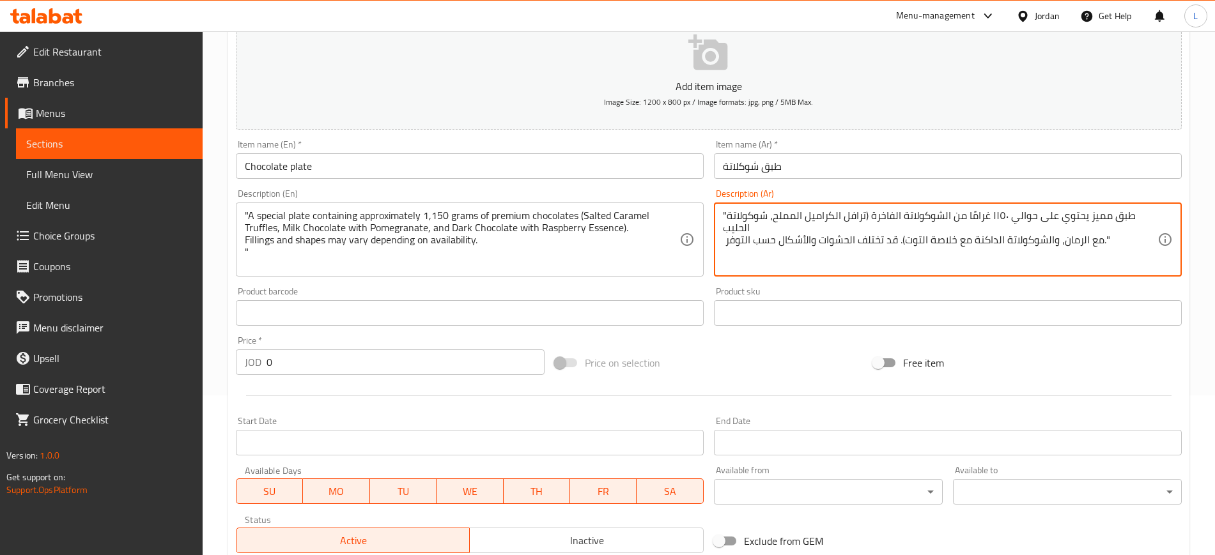
type textarea ""طبق مميز يحتوي على حوالي ١١٥٠ غرامًا من الشوكولاتة الفاخرة (ترافل الكراميل الم…"
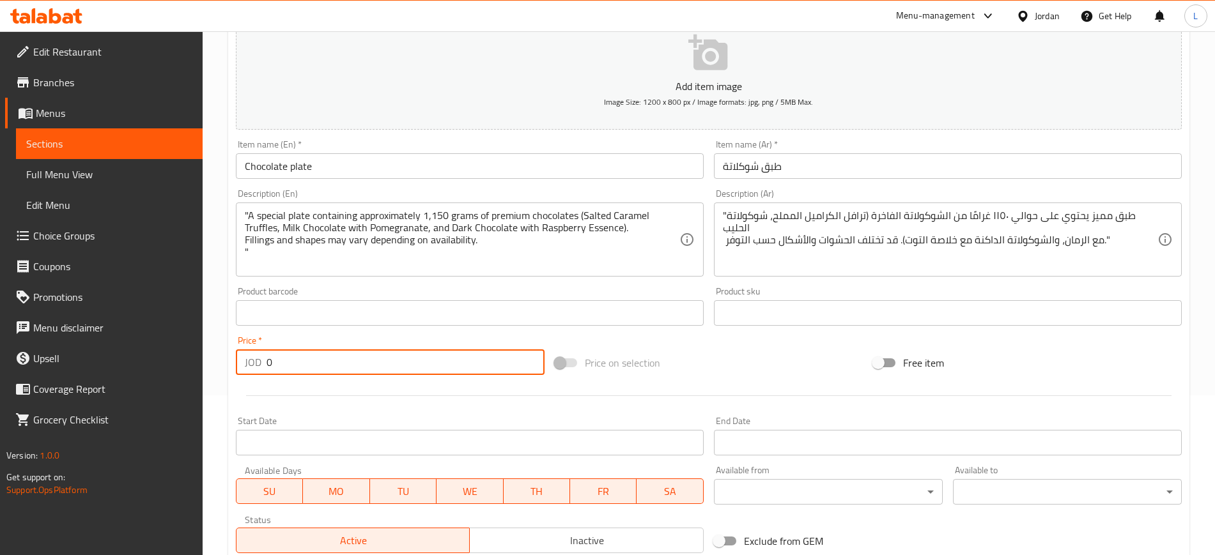
drag, startPoint x: 271, startPoint y: 370, endPoint x: 253, endPoint y: 373, distance: 18.2
click at [253, 373] on div "JOD 0 Price *" at bounding box center [390, 363] width 309 height 26
type input "102"
click at [610, 64] on button "Add item image Image Size: 1200 x 800 px / Image formats: jpg, png / 5MB Max." at bounding box center [709, 71] width 946 height 117
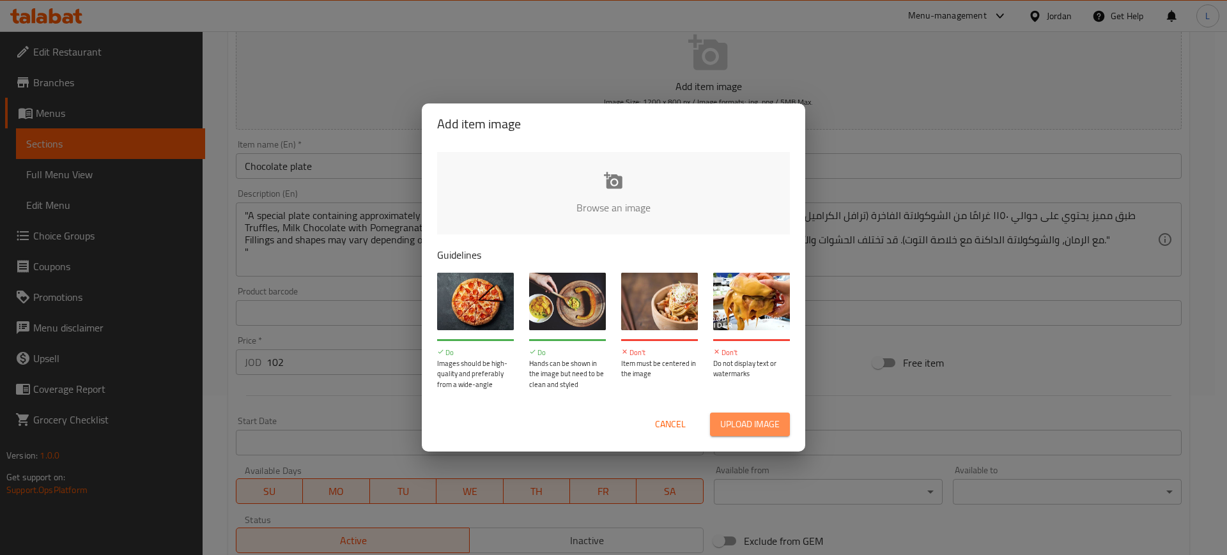
click at [771, 431] on span "Upload image" at bounding box center [749, 425] width 59 height 16
click at [755, 429] on span "Upload image" at bounding box center [749, 425] width 59 height 16
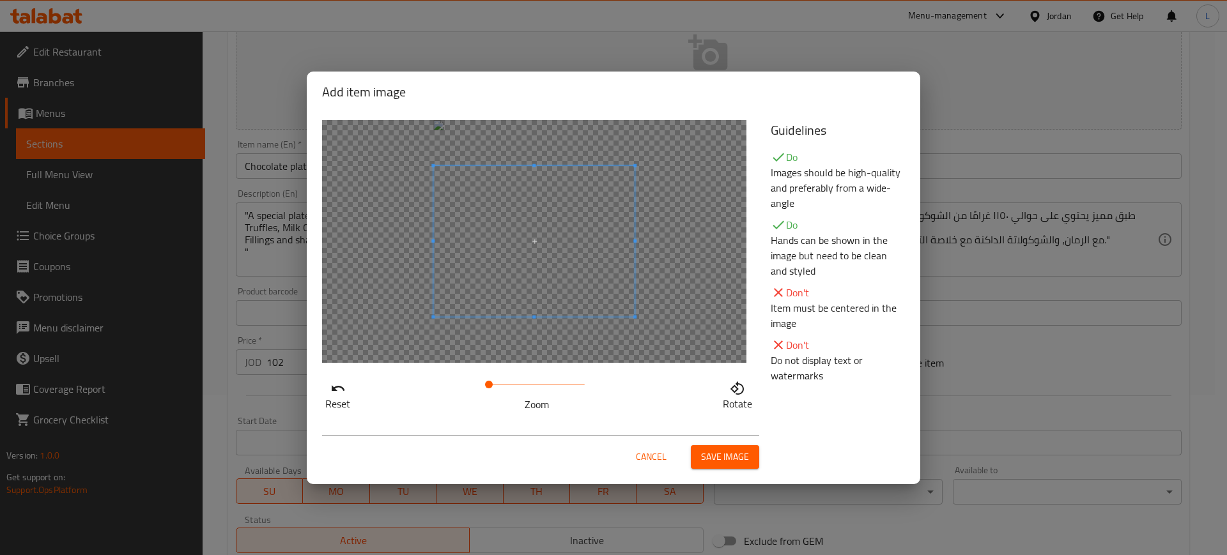
click at [730, 459] on span "Save image" at bounding box center [725, 457] width 48 height 16
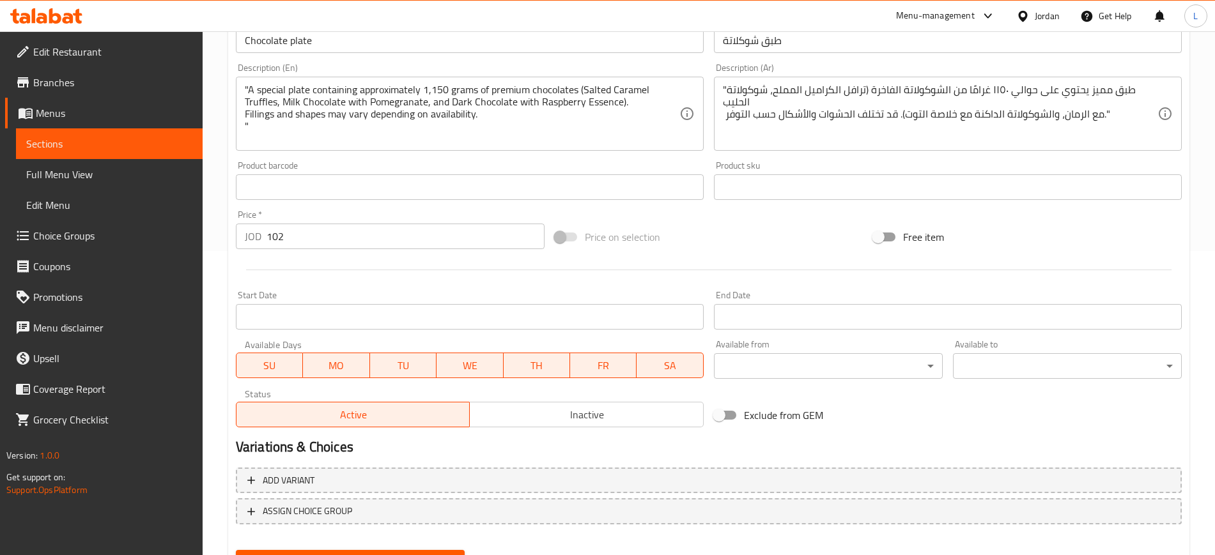
scroll to position [366, 0]
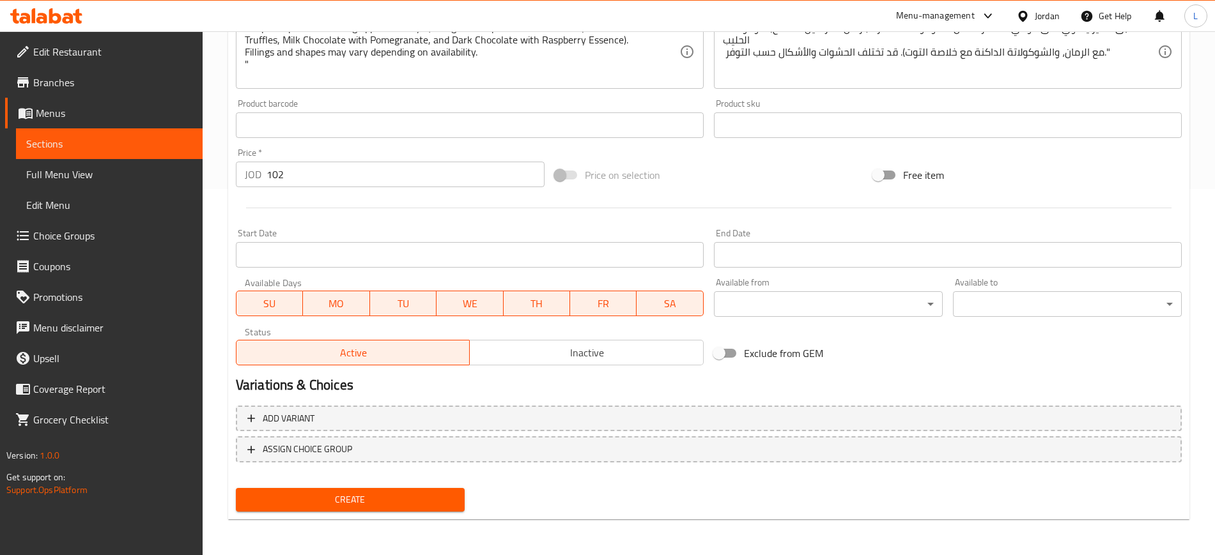
click at [311, 503] on span "Create" at bounding box center [350, 500] width 208 height 16
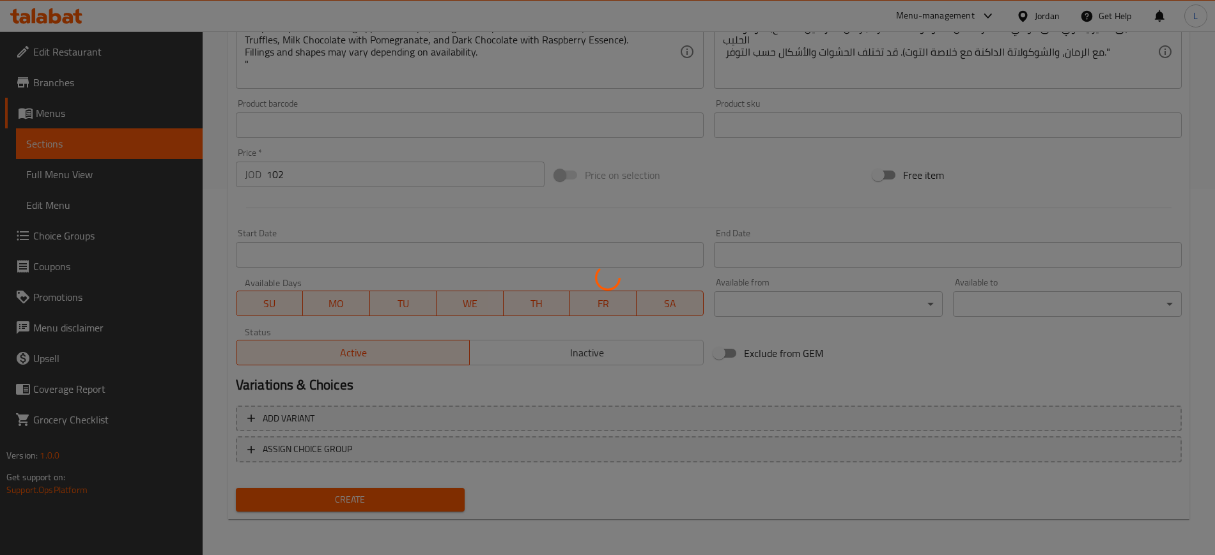
type input "0"
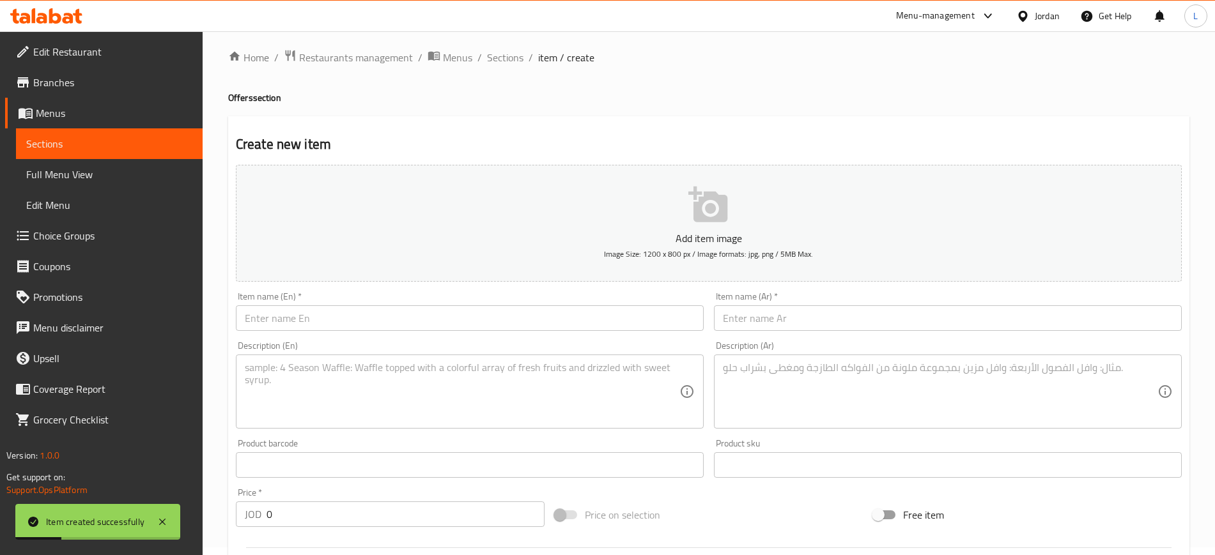
scroll to position [0, 0]
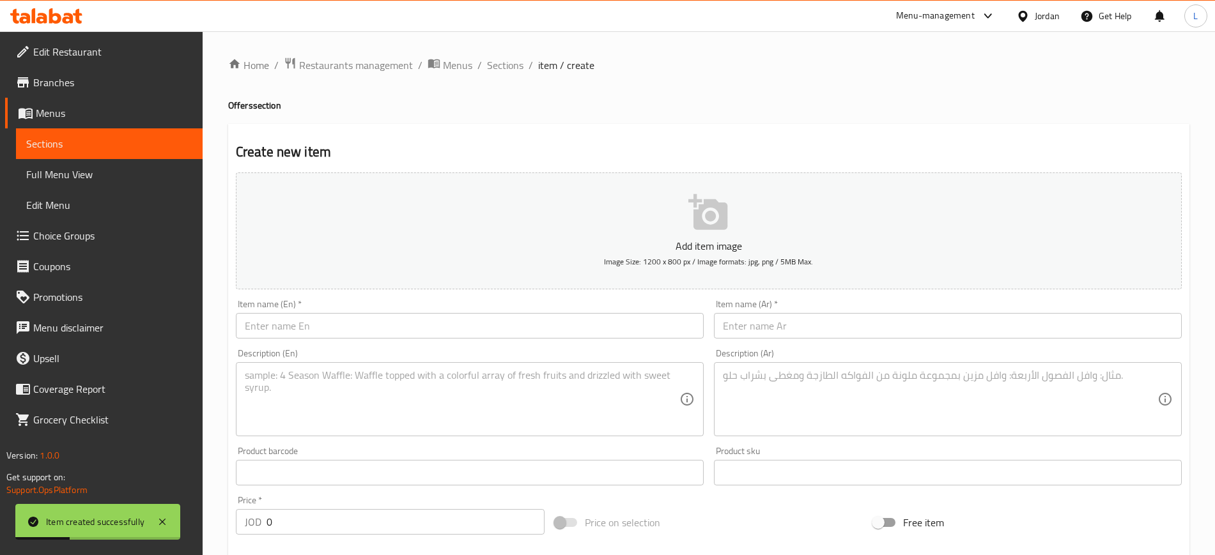
click at [314, 334] on input "text" at bounding box center [470, 326] width 468 height 26
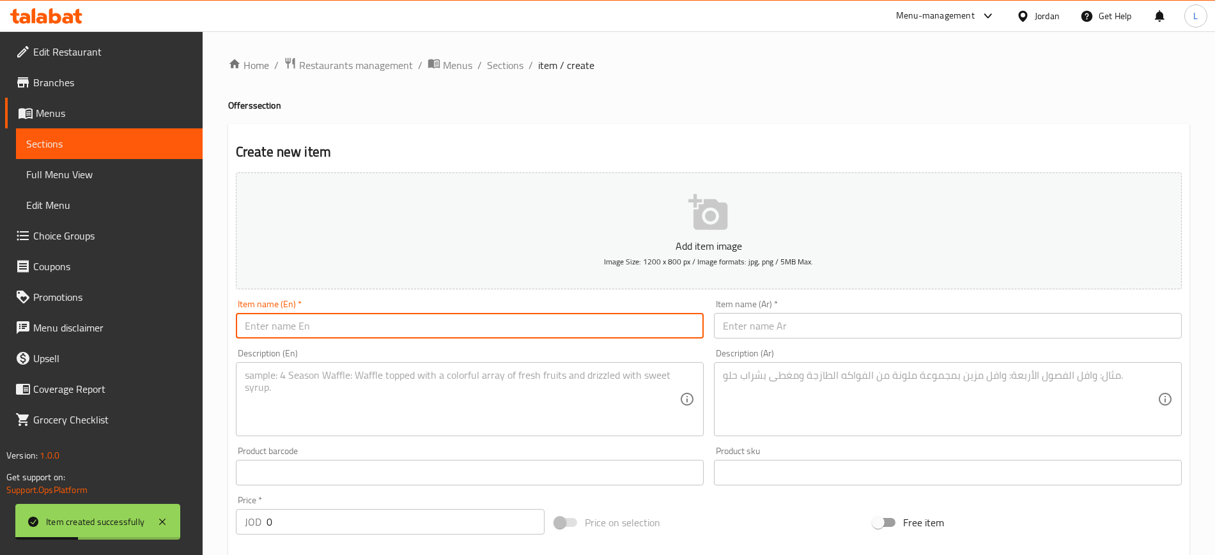
paste input "Chocolate oval plate"
type input "Chocolate oval plate"
click at [744, 328] on input "text" at bounding box center [948, 326] width 468 height 26
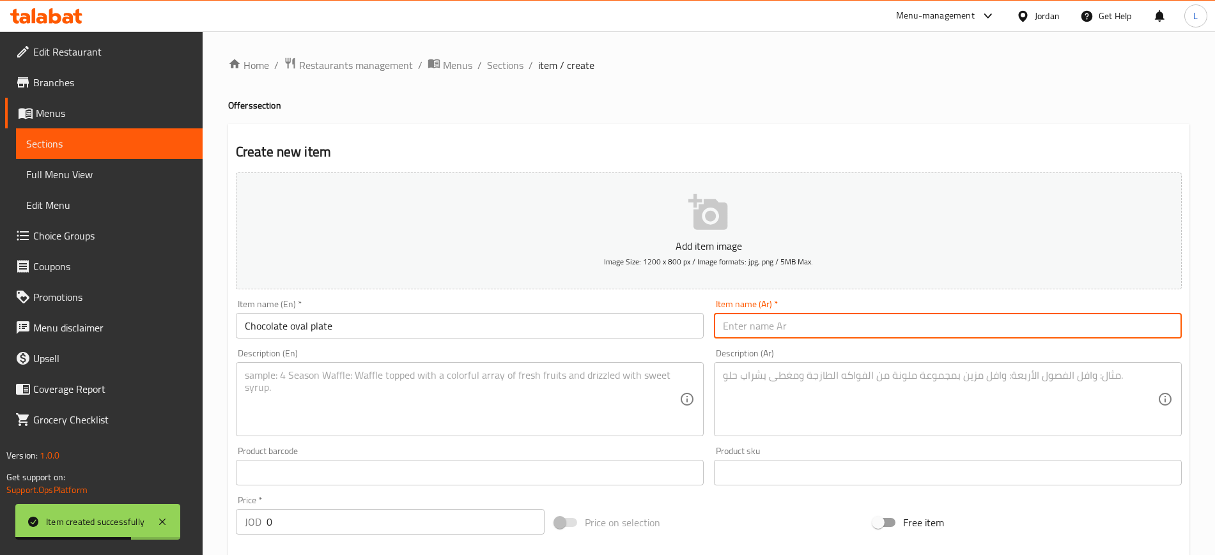
paste input "طبق شوكلاتة بيضوي"
type input "طبق شوكلاتة بيضوي"
click at [566, 388] on textarea at bounding box center [462, 399] width 435 height 61
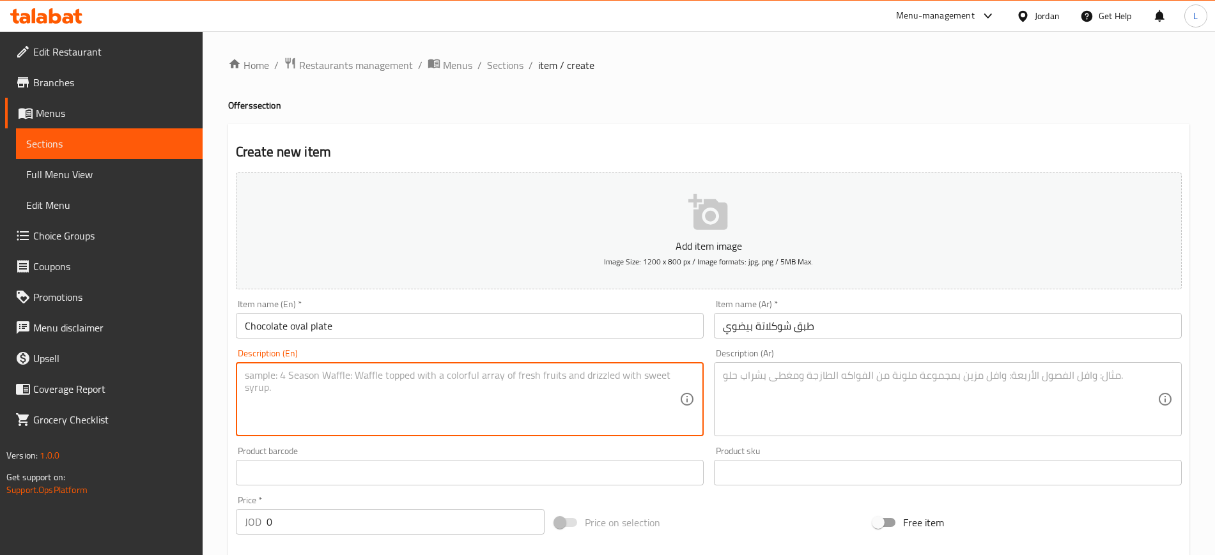
click at [507, 393] on textarea at bounding box center [462, 399] width 435 height 61
paste textarea ""An oval chocolate plate containing approximately 1 kilogram of assorted delici…"
type textarea ""An oval chocolate plate containing approximately 1 kilogram of assorted delici…"
click at [911, 393] on textarea at bounding box center [940, 399] width 435 height 61
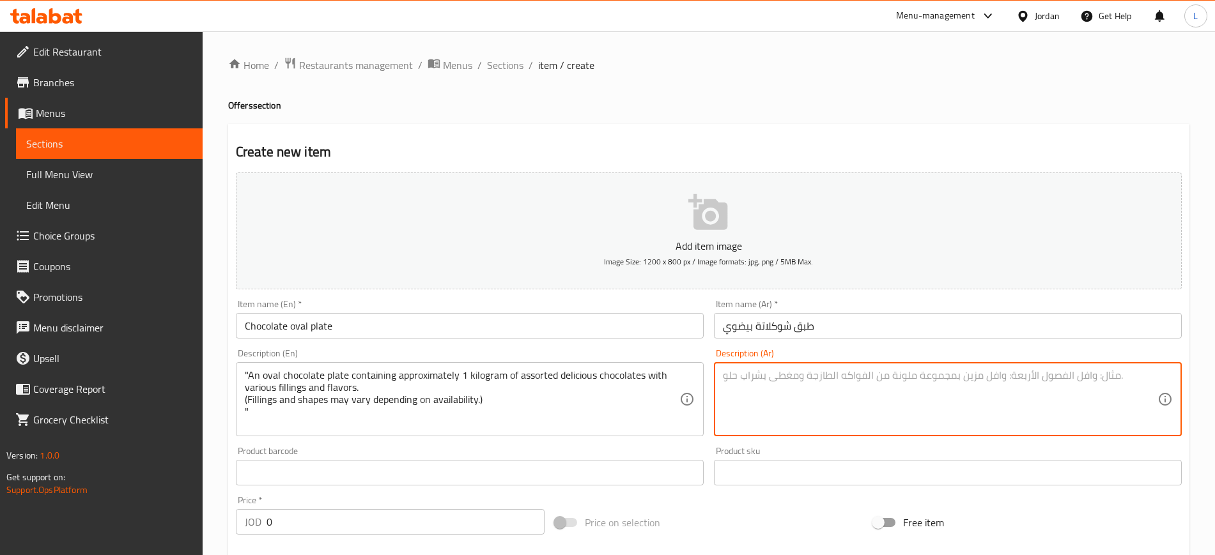
paste textarea ""طبق شوكولاتة بيضاوي الشكل يحتوي على كيلوغرام تقريبًا من الشوكولاتة اللذيذة ال …"
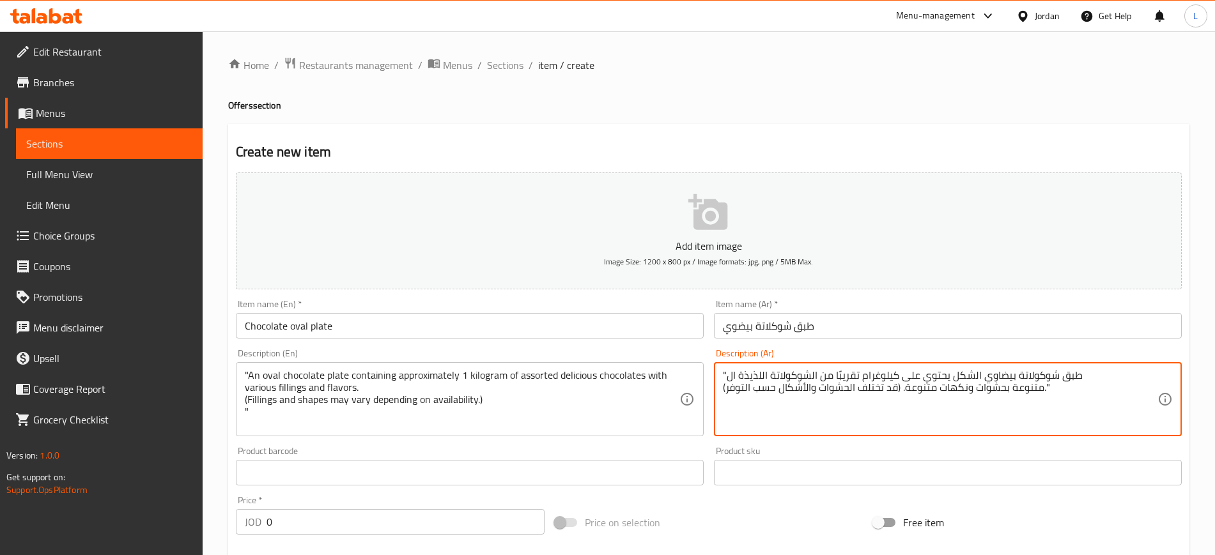
type textarea ""طبق شوكولاتة بيضاوي الشكل يحتوي على كيلوغرام تقريبًا من الشوكولاتة اللذيذة ال …"
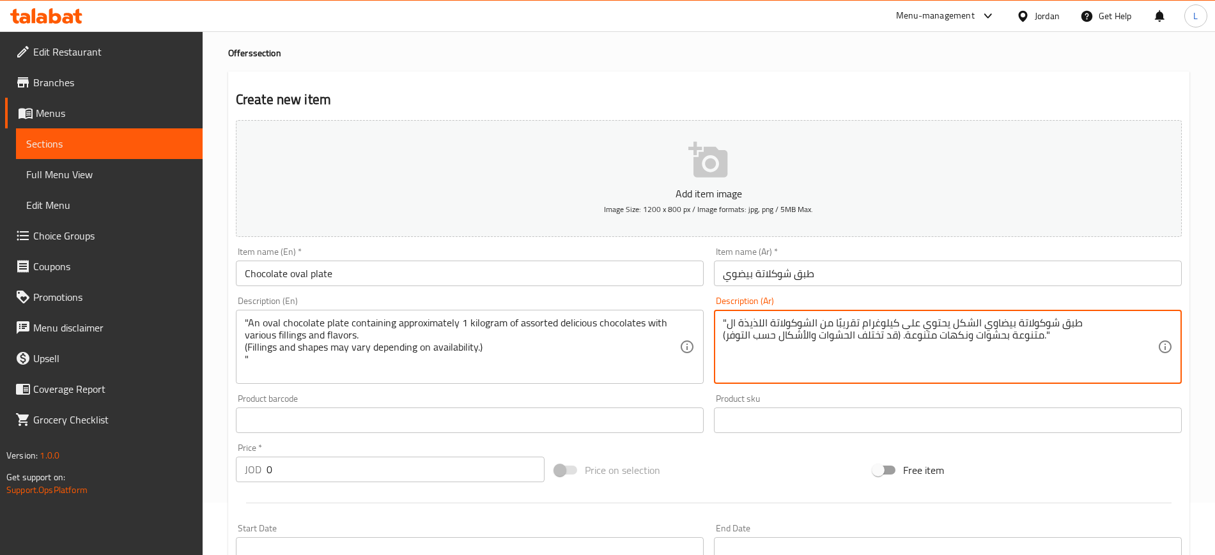
scroll to position [80, 0]
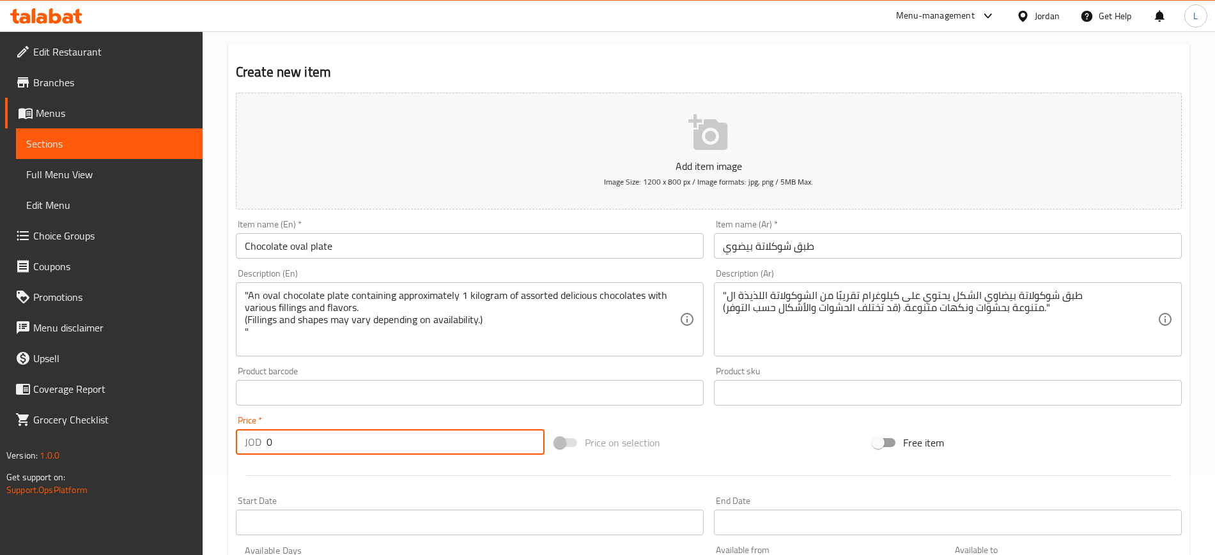
drag, startPoint x: 304, startPoint y: 448, endPoint x: 236, endPoint y: 428, distance: 71.2
click at [236, 428] on div "Price   * JOD 0 Price *" at bounding box center [390, 435] width 309 height 39
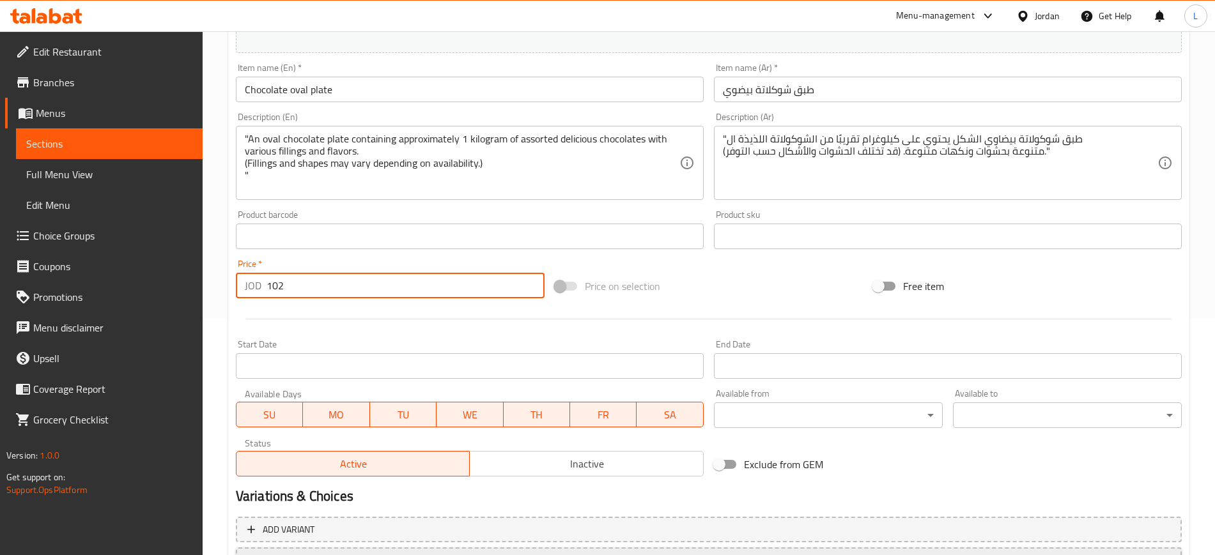
scroll to position [240, 0]
type input "102"
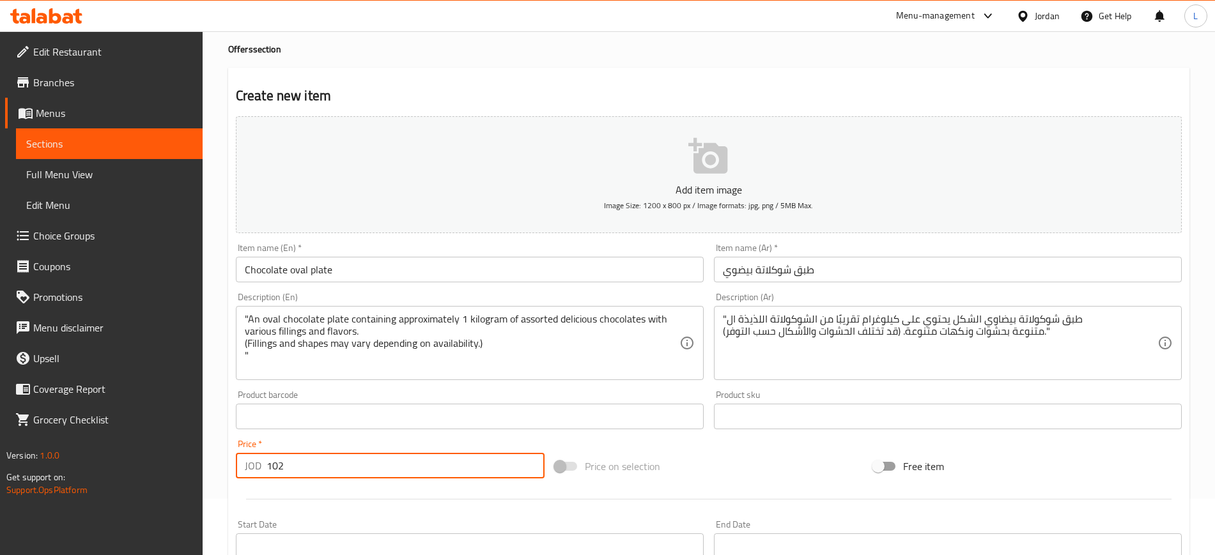
scroll to position [0, 0]
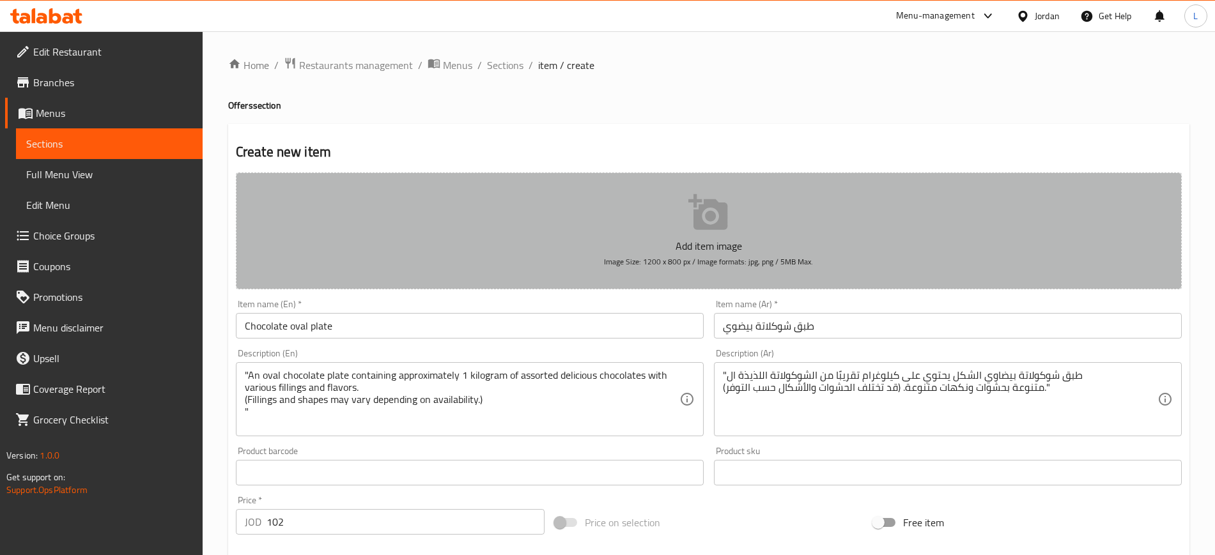
click at [716, 242] on p "Add item image" at bounding box center [709, 245] width 906 height 15
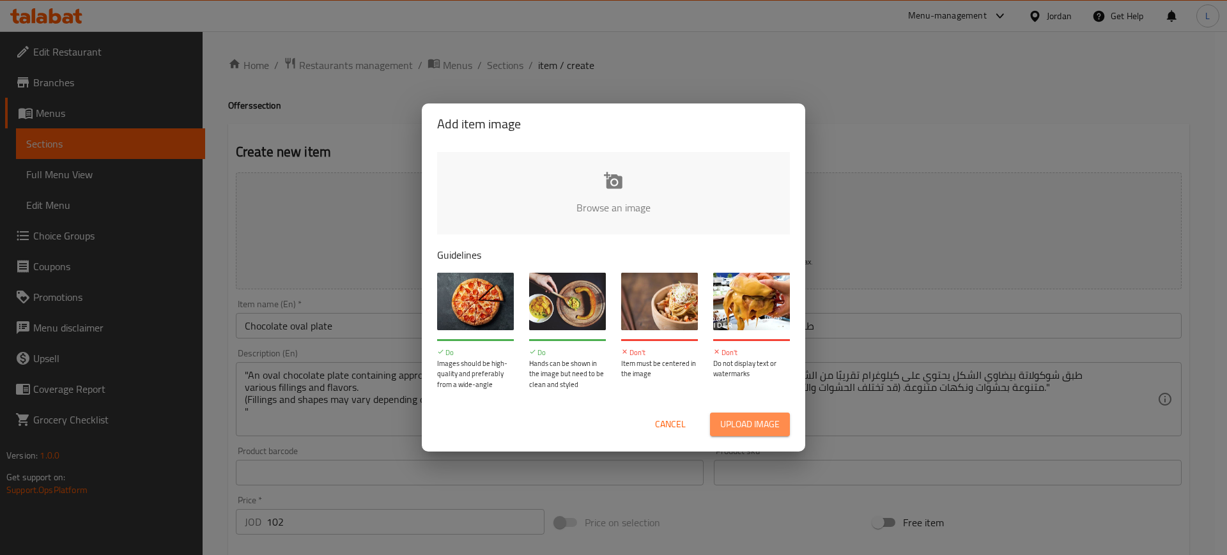
click at [746, 417] on span "Upload image" at bounding box center [749, 425] width 59 height 16
type input "C:\fakepath\vic2.jpg"
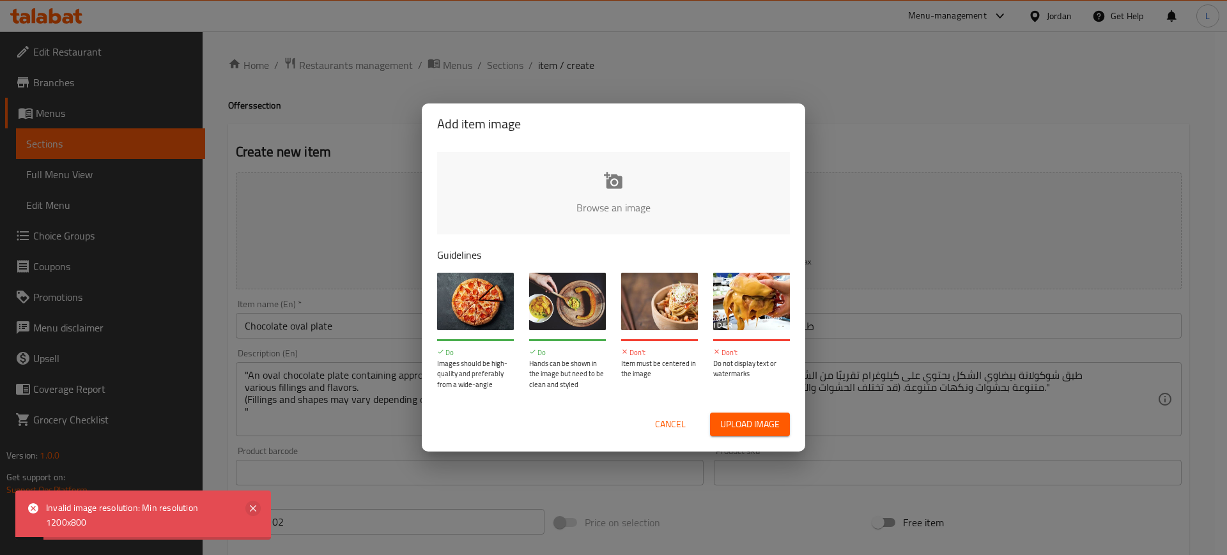
click at [254, 504] on icon at bounding box center [252, 508] width 15 height 15
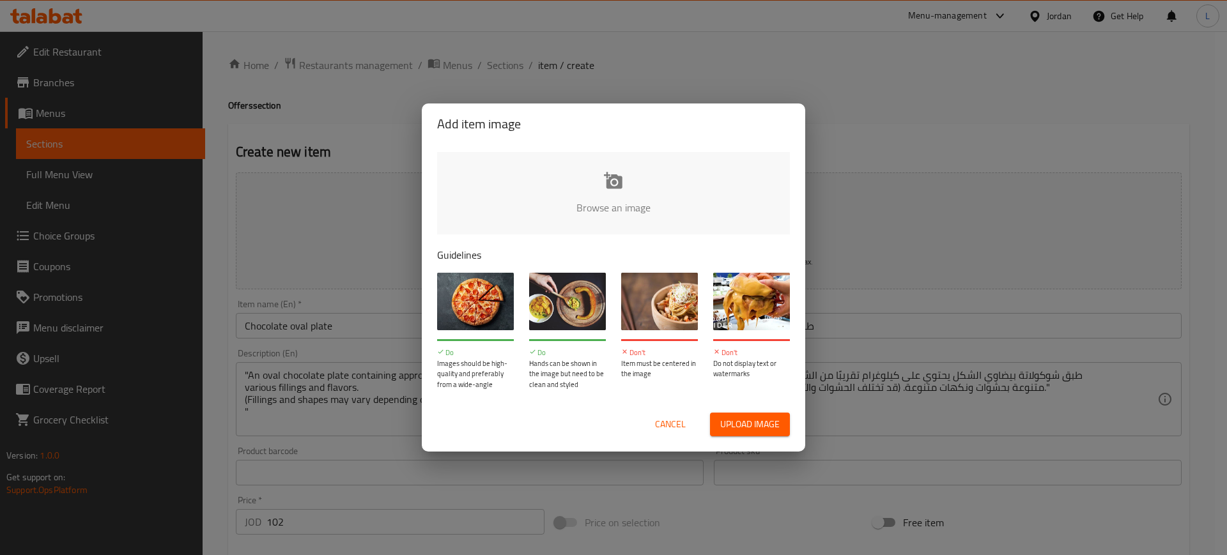
click at [675, 422] on span "Cancel" at bounding box center [670, 425] width 31 height 16
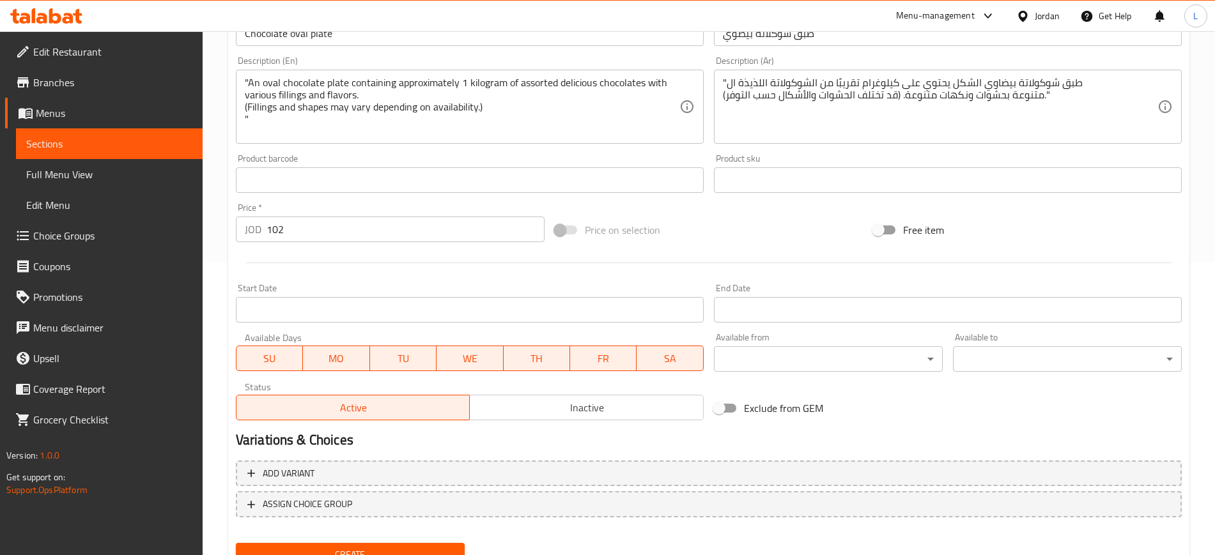
scroll to position [348, 0]
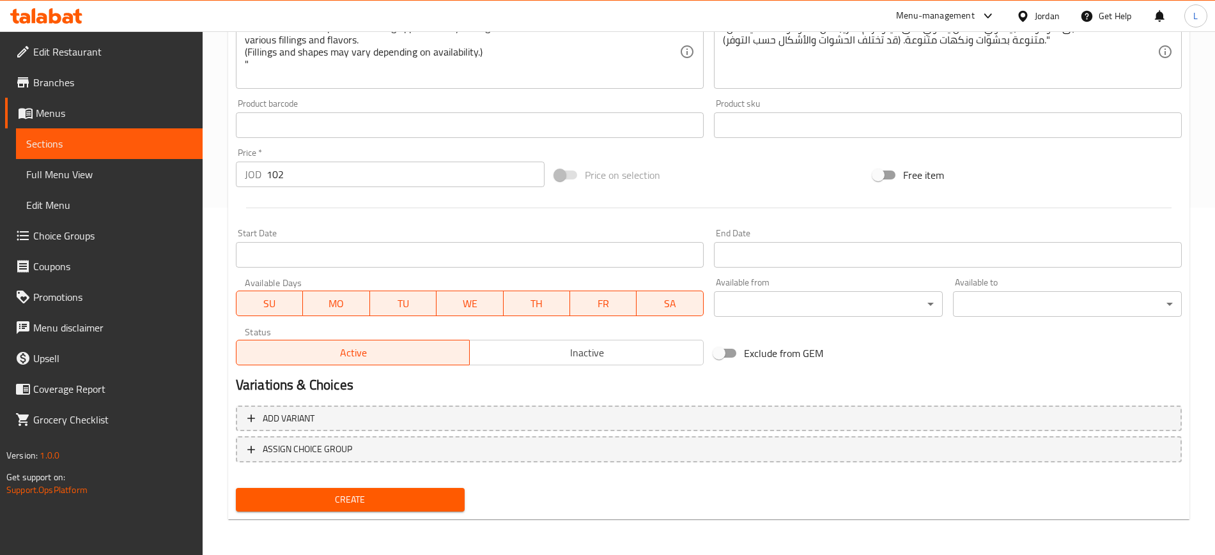
click at [316, 501] on span "Create" at bounding box center [350, 500] width 208 height 16
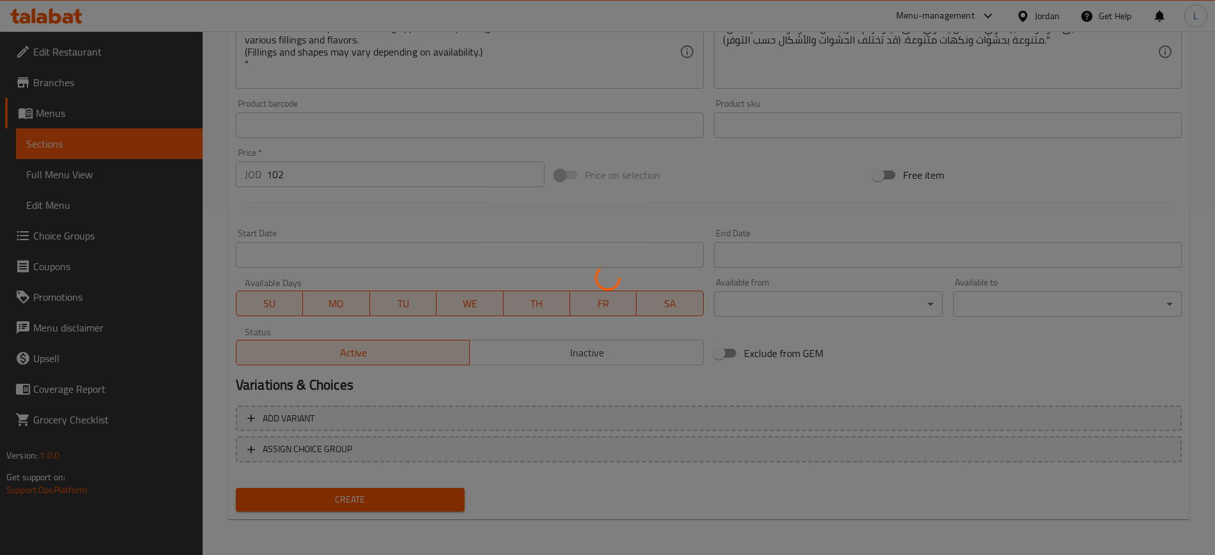
type input "0"
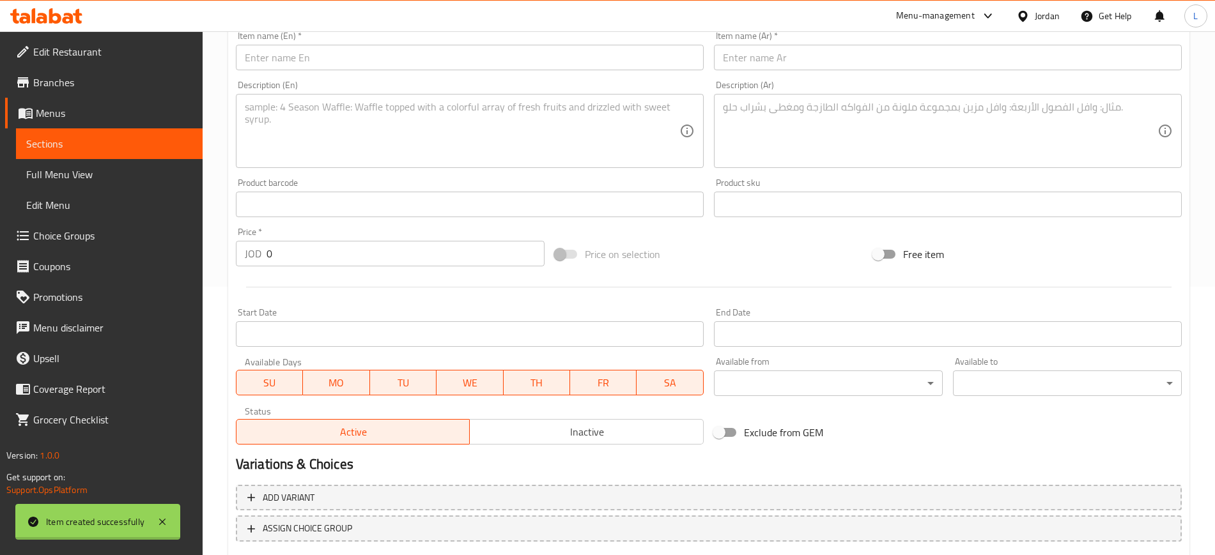
scroll to position [268, 0]
click at [382, 65] on input "text" at bounding box center [470, 58] width 468 height 26
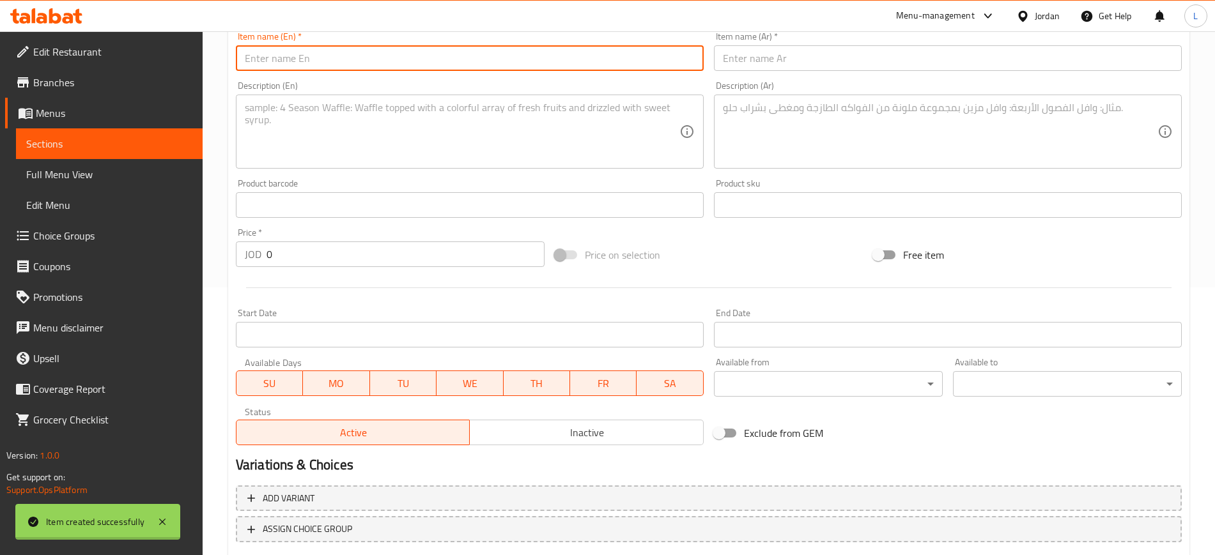
paste input "acrylic box"
type input "acrylic box"
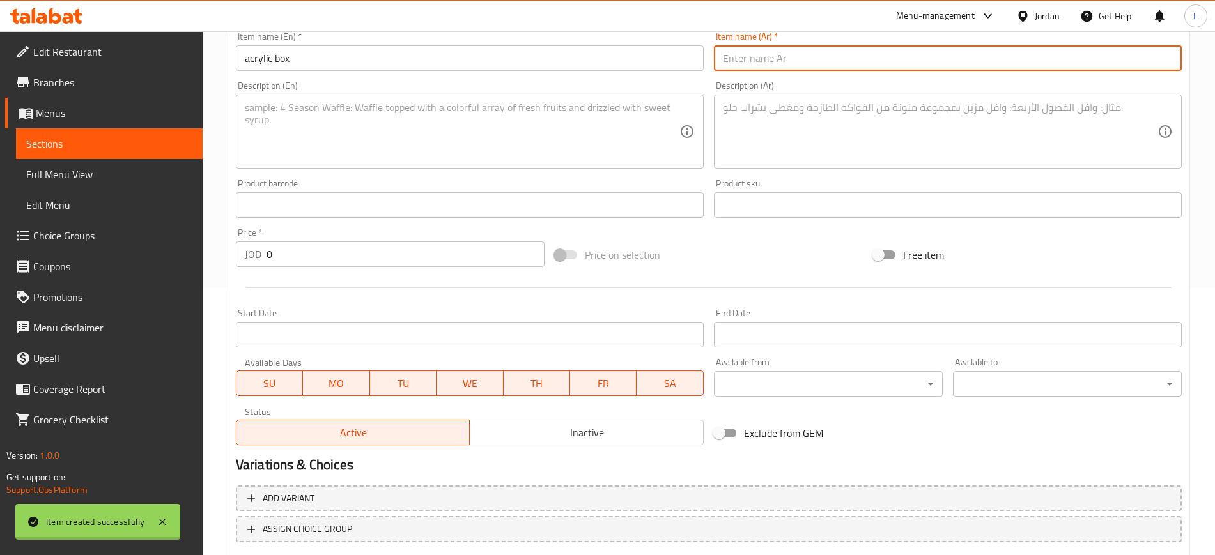
click at [834, 60] on input "text" at bounding box center [948, 58] width 468 height 26
paste input "صندوق اكراليك"
type input "صندوق اكراليك"
click at [390, 129] on textarea at bounding box center [462, 132] width 435 height 61
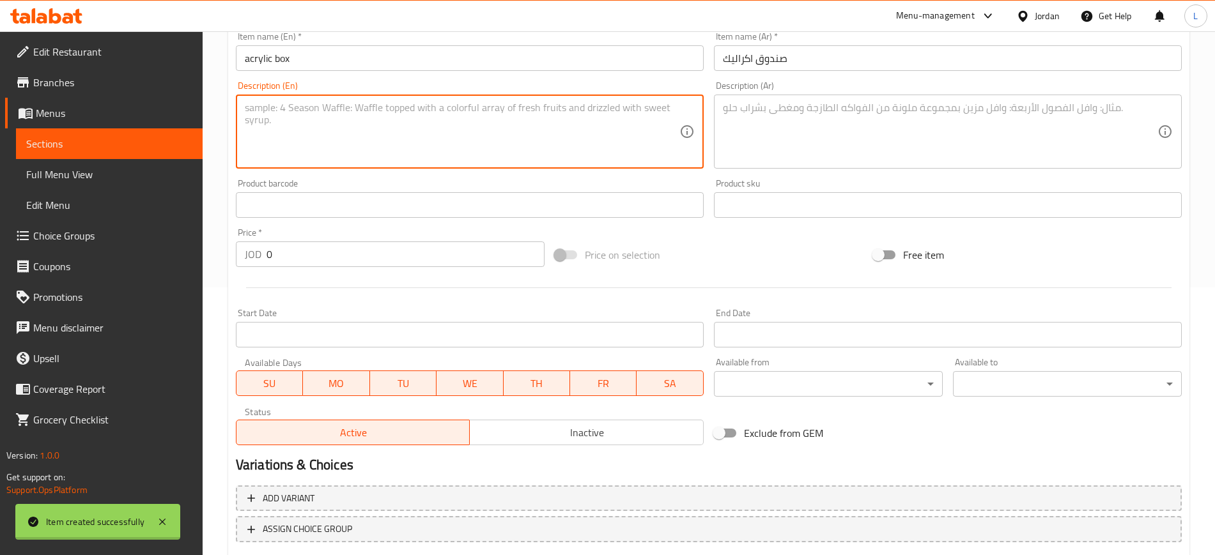
paste textarea ""A square acrylic box containing approximately 500 grams of delicious chocolate…"
type textarea ""A square acrylic box containing approximately 500 grams of delicious chocolate…"
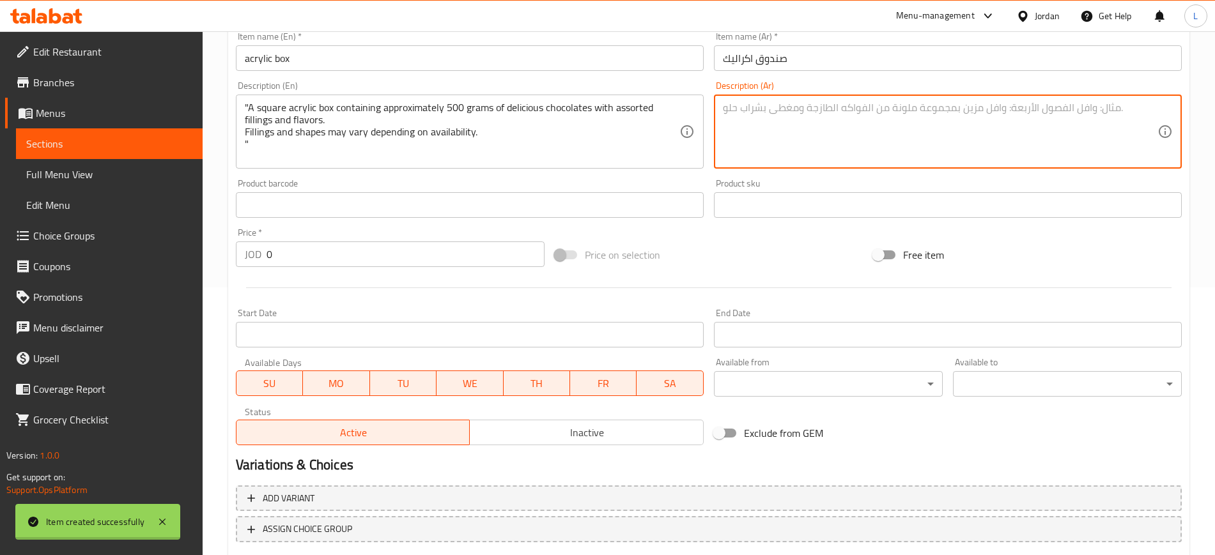
click at [803, 118] on textarea at bounding box center [940, 132] width 435 height 61
paste textarea ""علبة أكريليك مربعة تحتوي على حوالي ٥٠٠ غرام من الشوكولاتة اللذيذة بحشوات ونكها…"
type textarea ""علبة أكريليك مربعة تحتوي على حوالي ٥٠٠ غرام من الشوكولاتة اللذيذة بحشوات ونكها…"
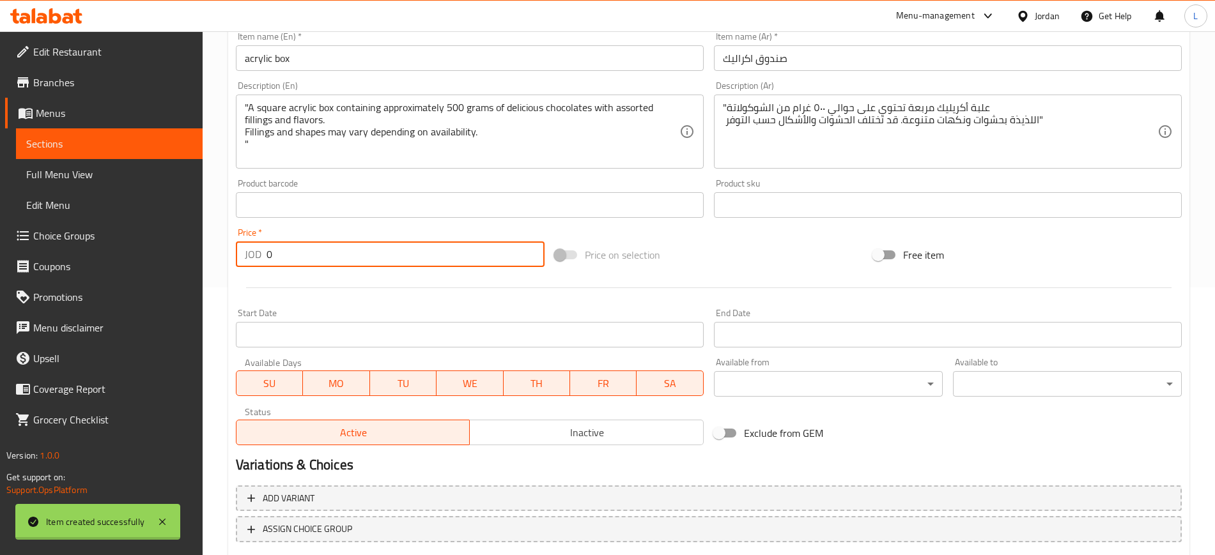
drag, startPoint x: 296, startPoint y: 245, endPoint x: 222, endPoint y: 246, distance: 73.5
click at [245, 246] on div "JOD 0 Price *" at bounding box center [390, 255] width 309 height 26
type input "66"
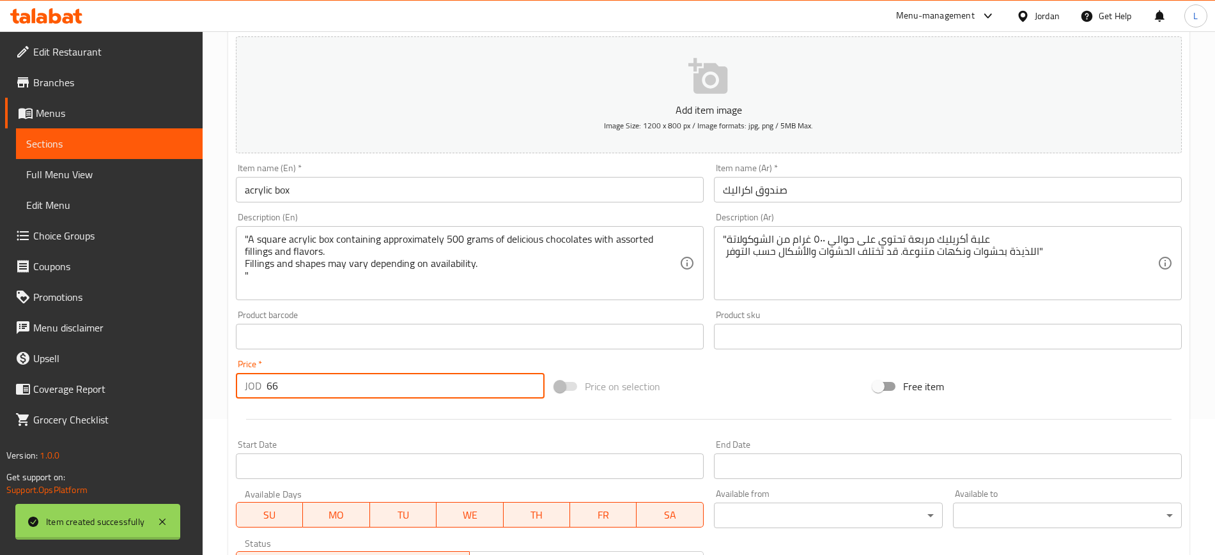
scroll to position [0, 0]
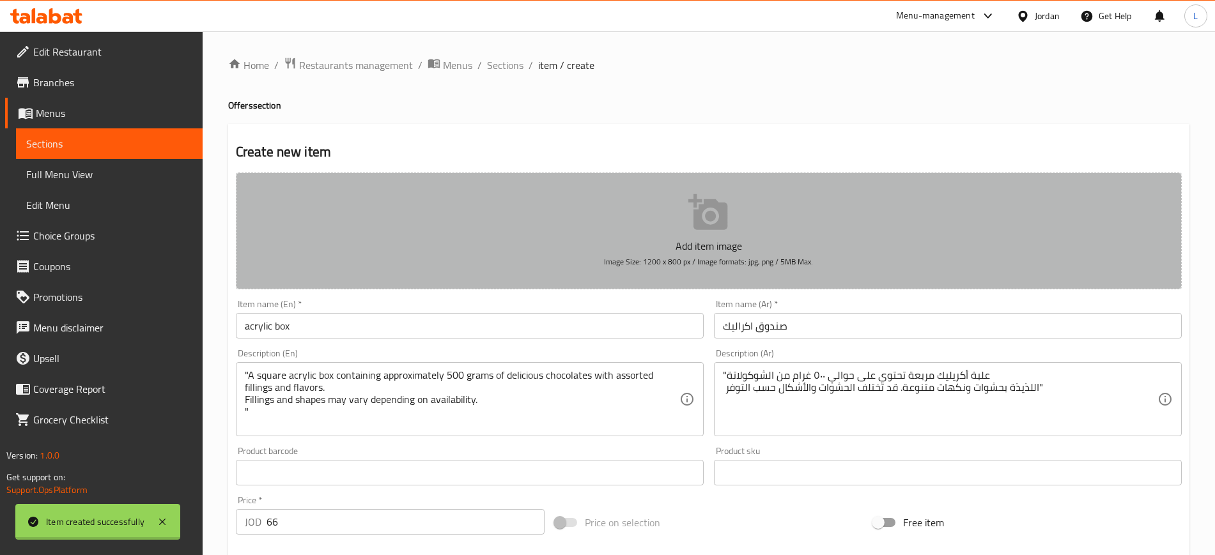
click at [734, 224] on button "Add item image Image Size: 1200 x 800 px / Image formats: jpg, png / 5MB Max." at bounding box center [709, 231] width 946 height 117
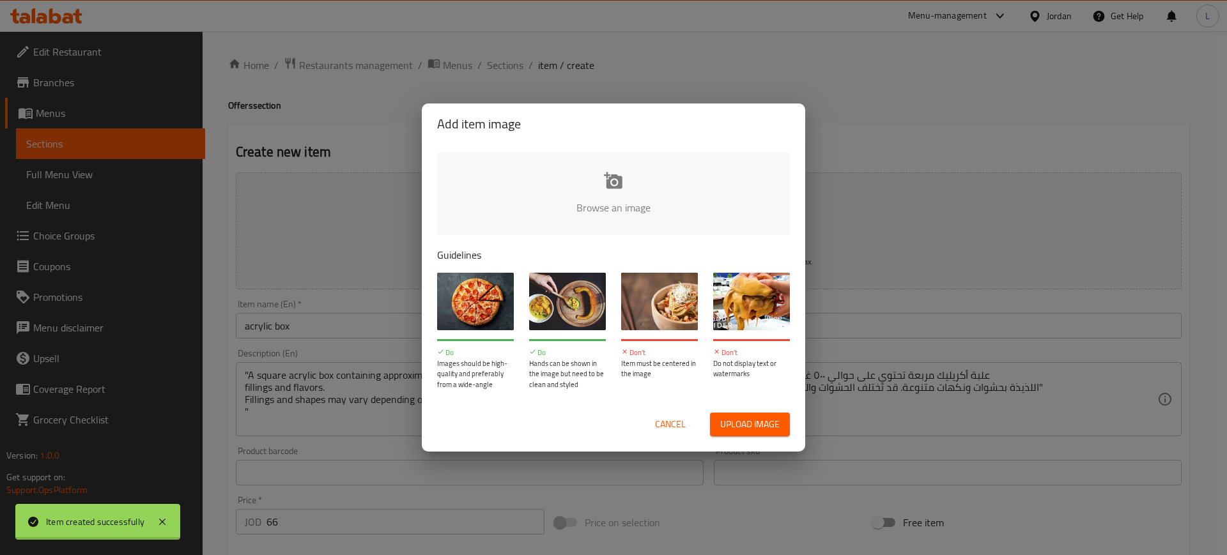
click at [746, 432] on span "Upload image" at bounding box center [749, 425] width 59 height 16
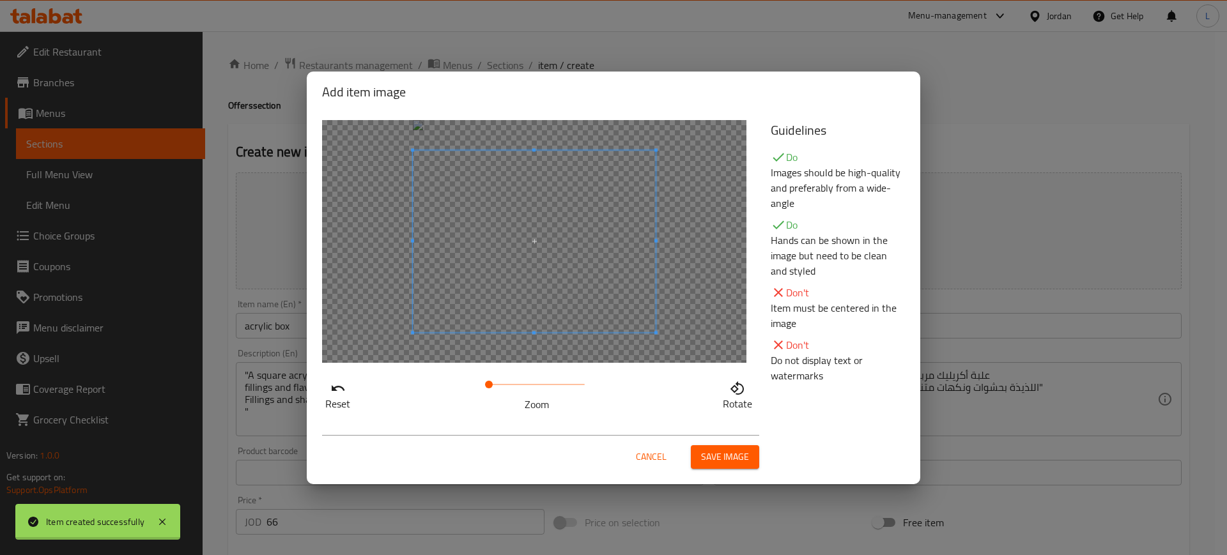
click at [642, 454] on span "Cancel" at bounding box center [651, 457] width 31 height 16
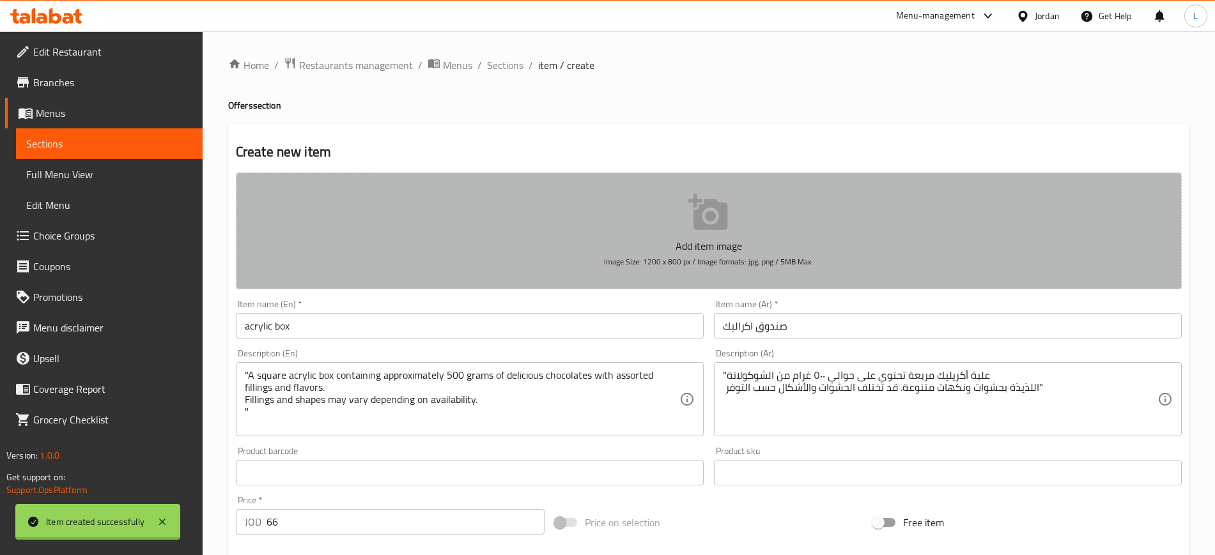
click at [606, 231] on button "Add item image Image Size: 1200 x 800 px / Image formats: jpg, png / 5MB Max." at bounding box center [709, 231] width 946 height 117
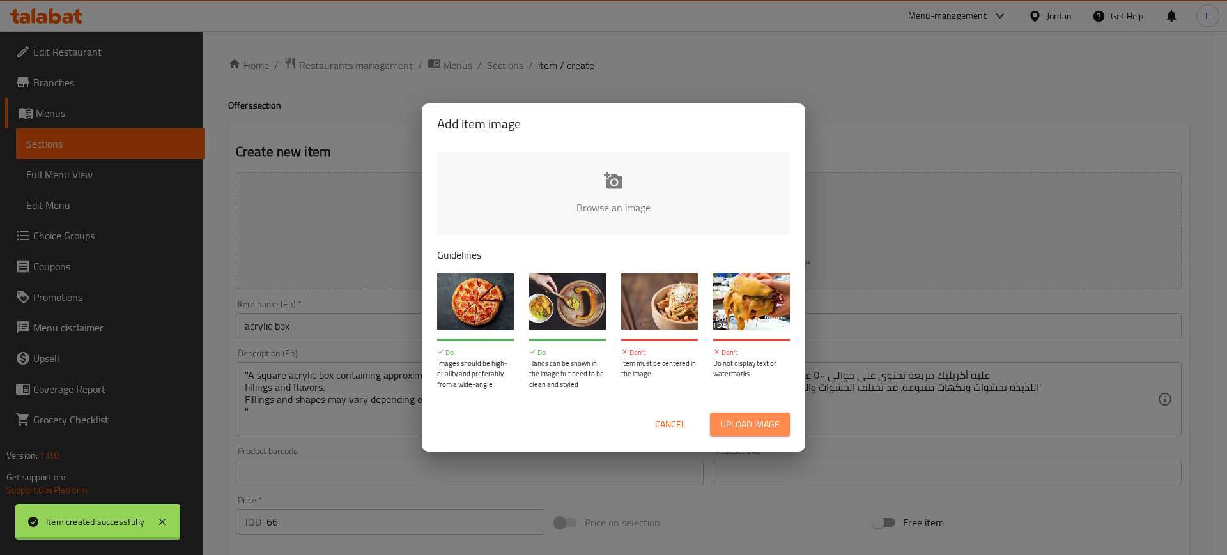
click at [749, 429] on span "Upload image" at bounding box center [749, 425] width 59 height 16
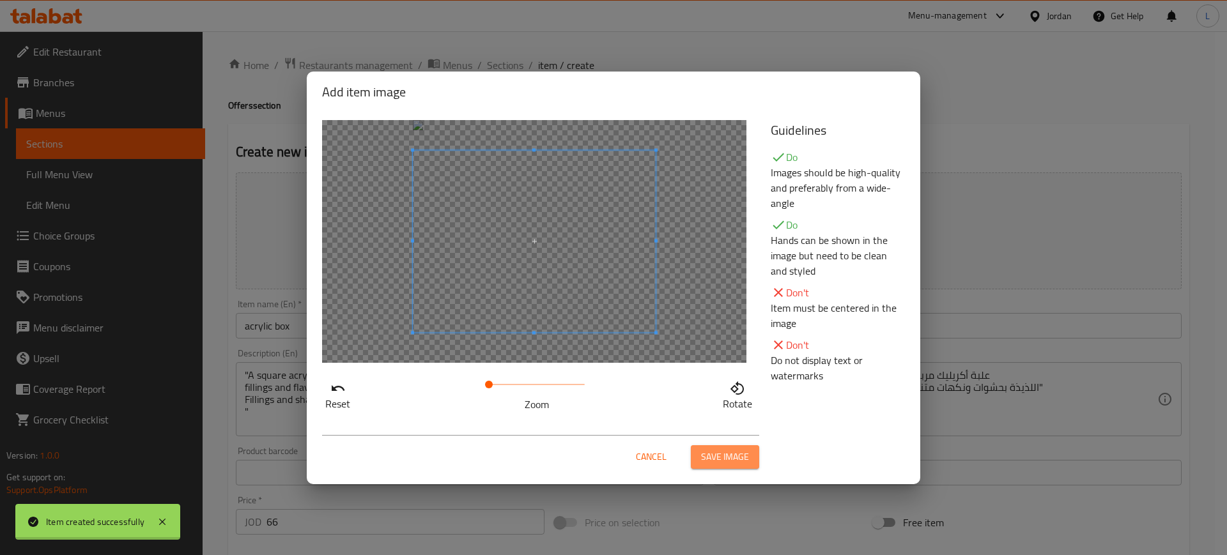
click at [707, 456] on span "Save image" at bounding box center [725, 457] width 48 height 16
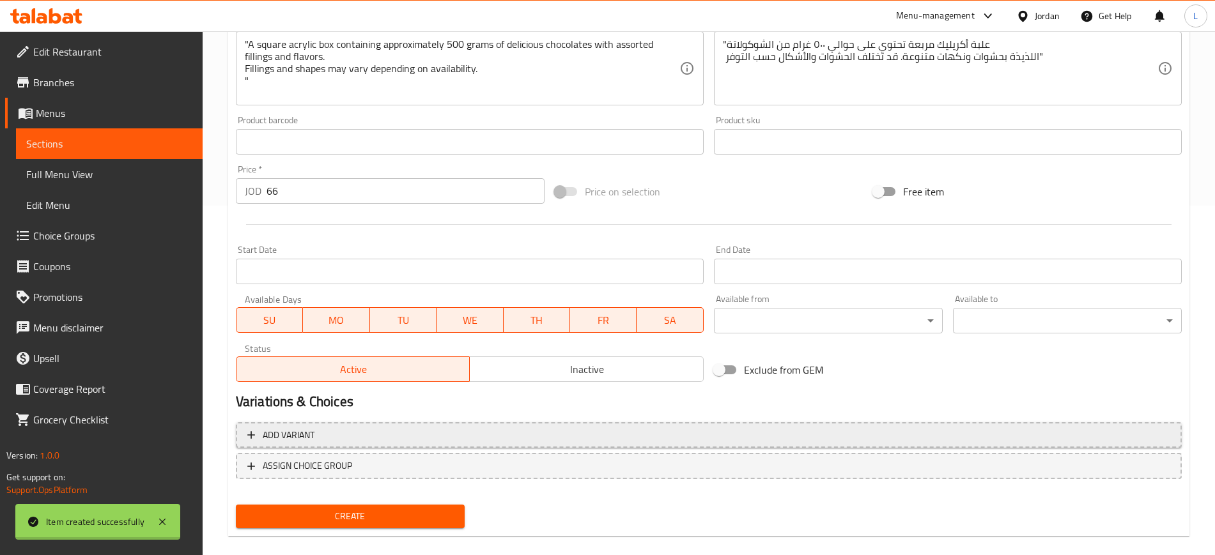
scroll to position [366, 0]
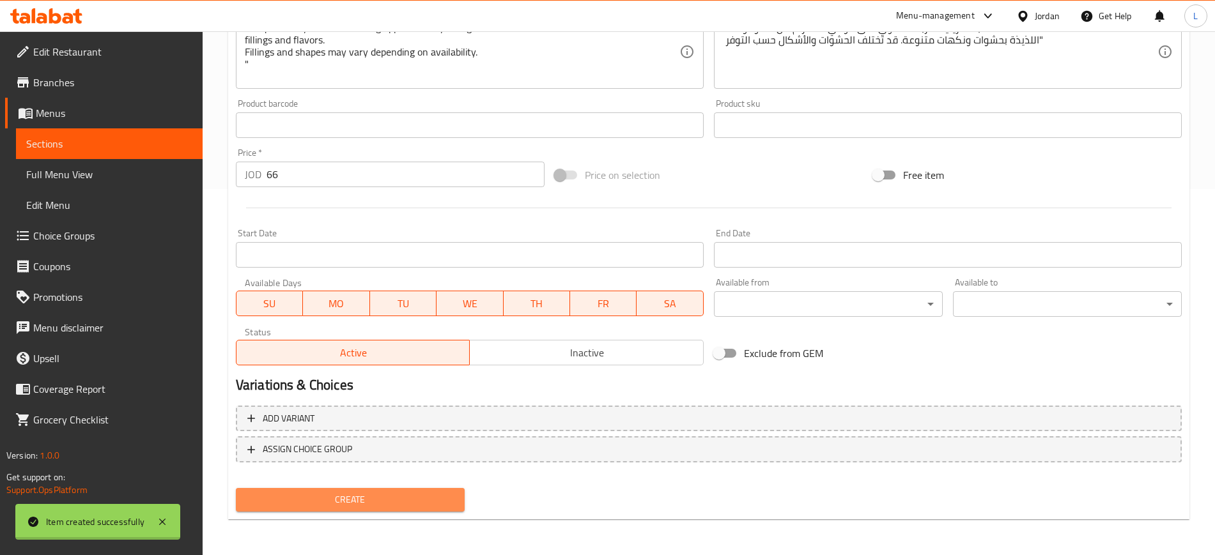
click at [371, 496] on span "Create" at bounding box center [350, 500] width 208 height 16
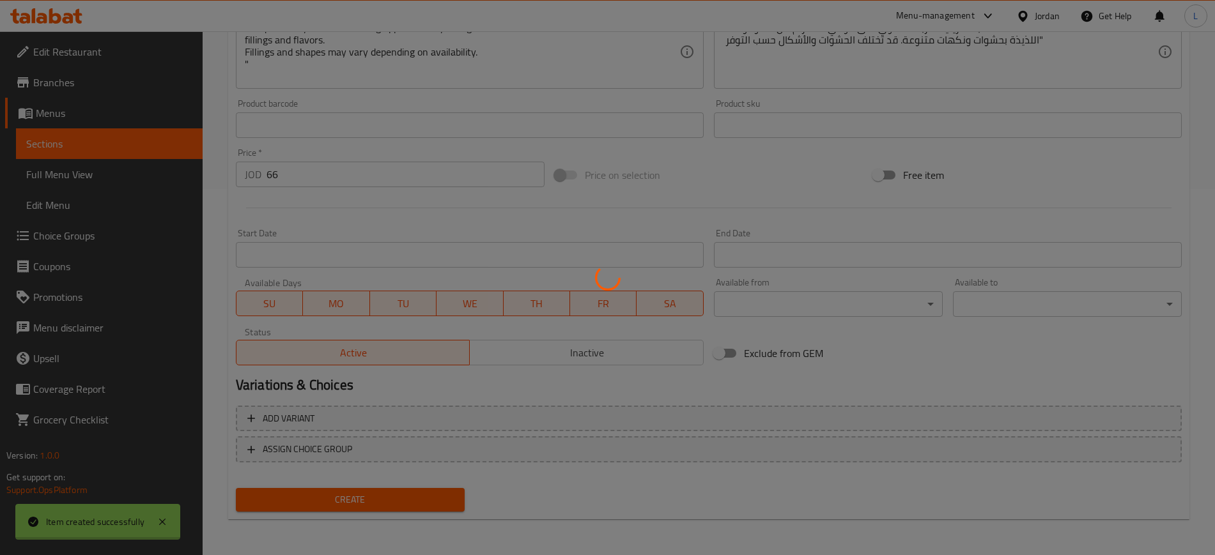
type input "0"
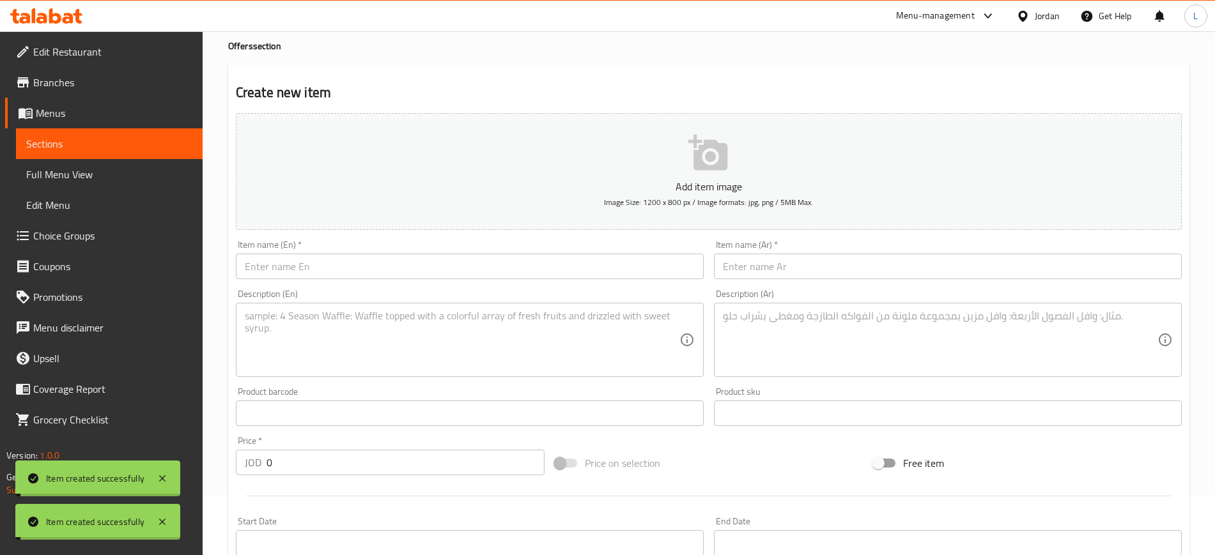
scroll to position [0, 0]
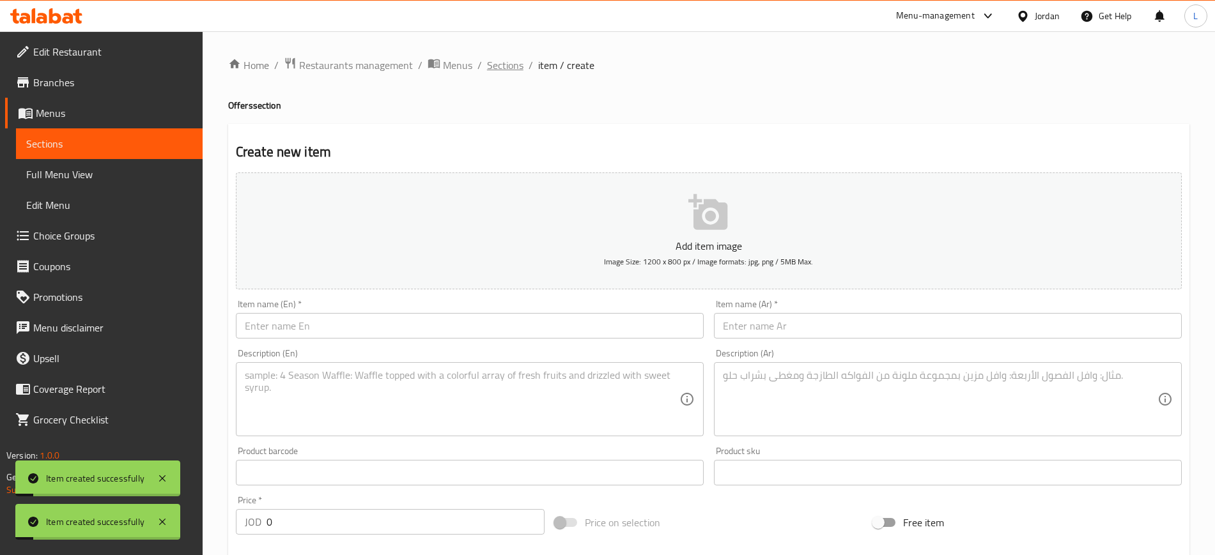
click at [496, 66] on span "Sections" at bounding box center [505, 65] width 36 height 15
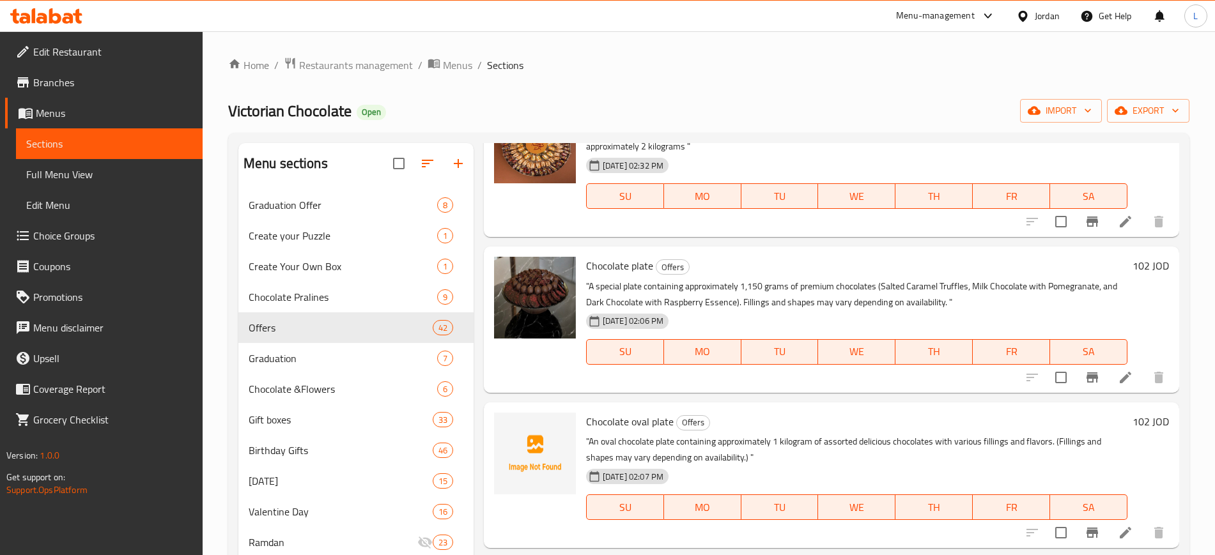
scroll to position [4872, 0]
